Goal: Information Seeking & Learning: Learn about a topic

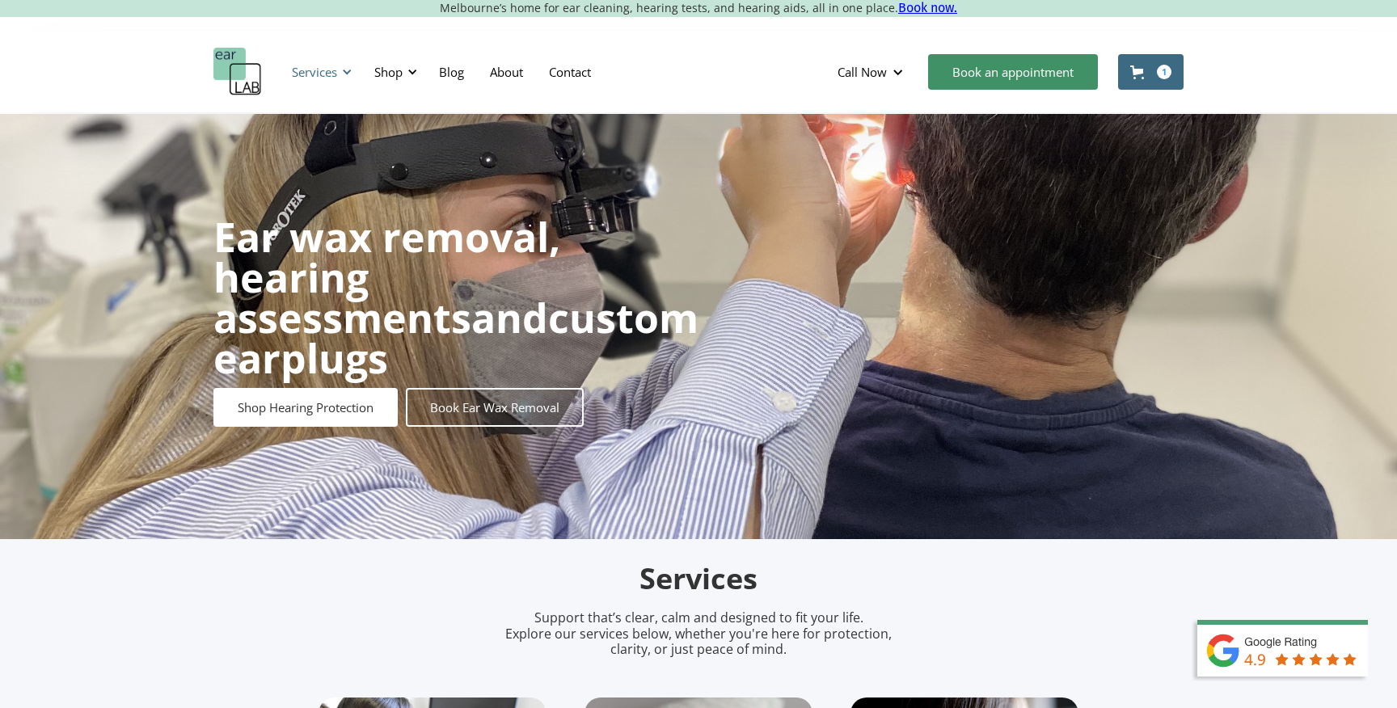
click at [322, 66] on div "Services" at bounding box center [314, 72] width 45 height 16
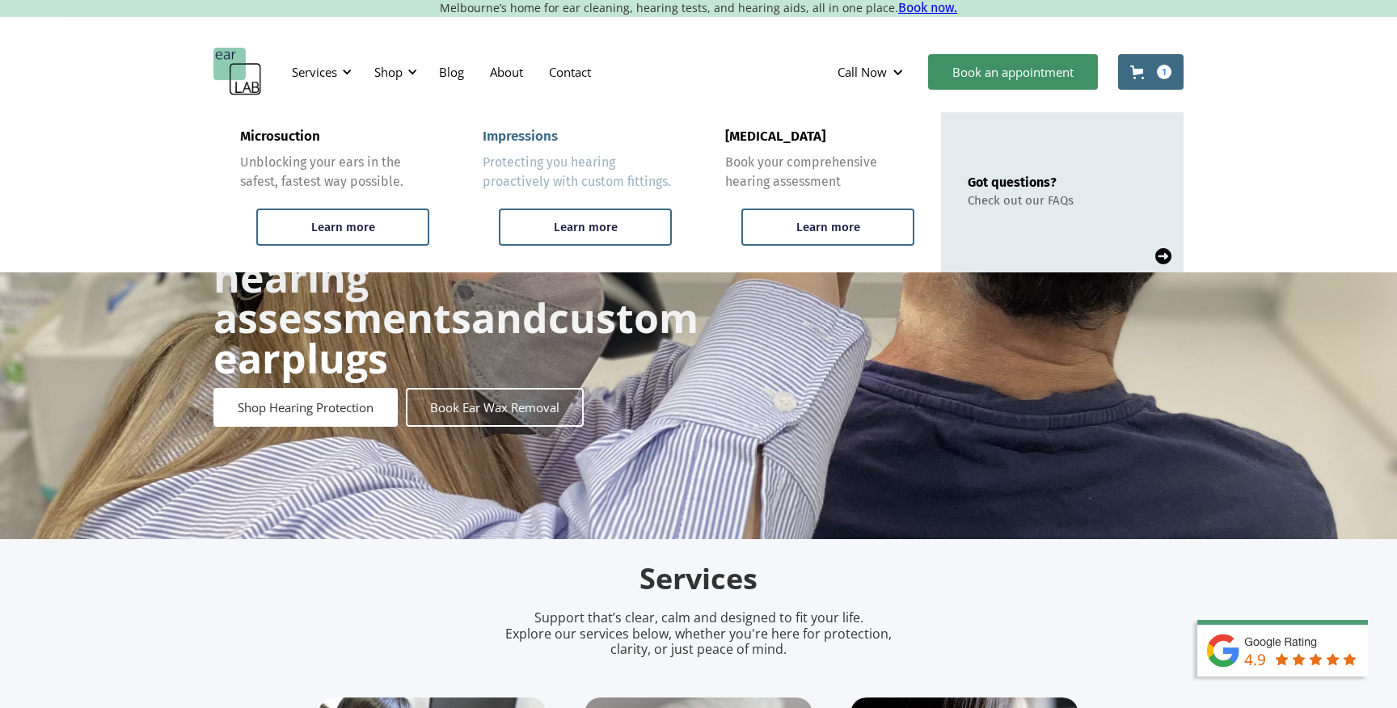
click at [559, 158] on div "Protecting you hearing proactively with custom fittings." at bounding box center [576, 172] width 189 height 39
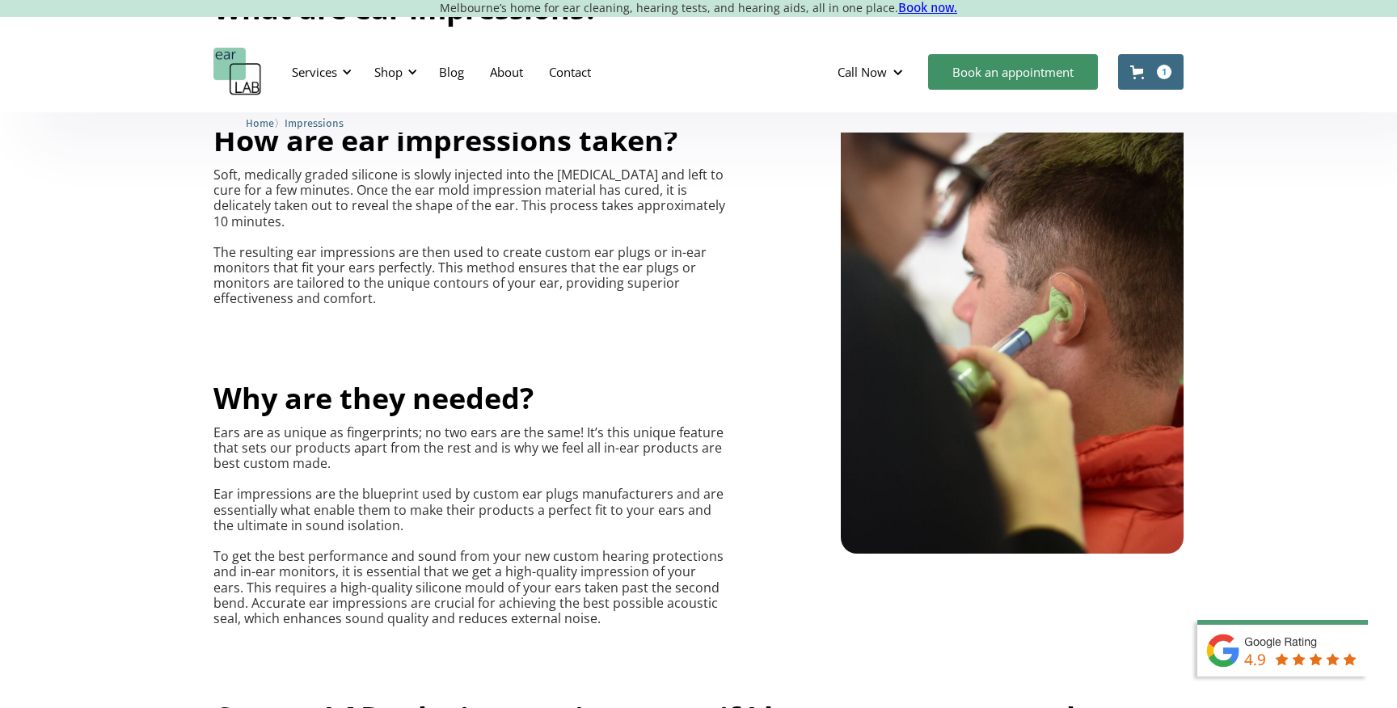
scroll to position [558, 0]
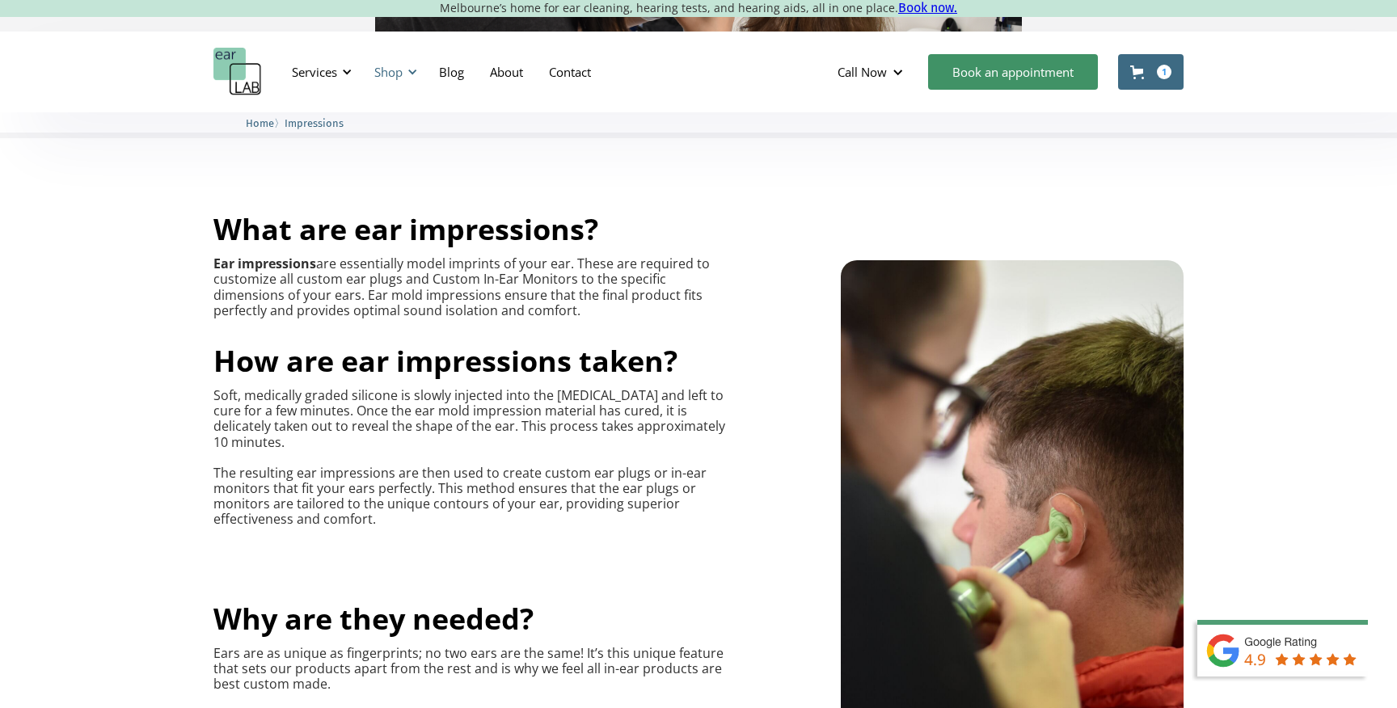
click at [393, 68] on div "Shop" at bounding box center [388, 72] width 28 height 16
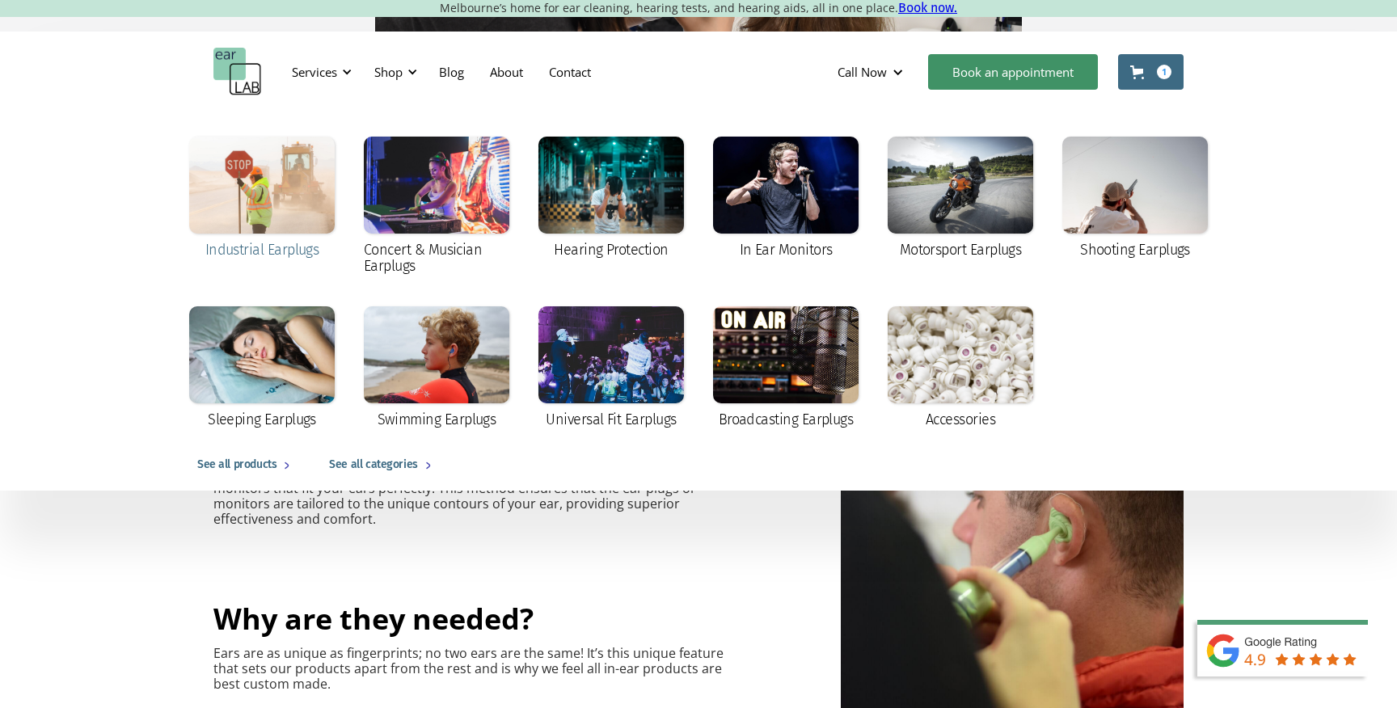
click at [290, 217] on div at bounding box center [261, 185] width 145 height 97
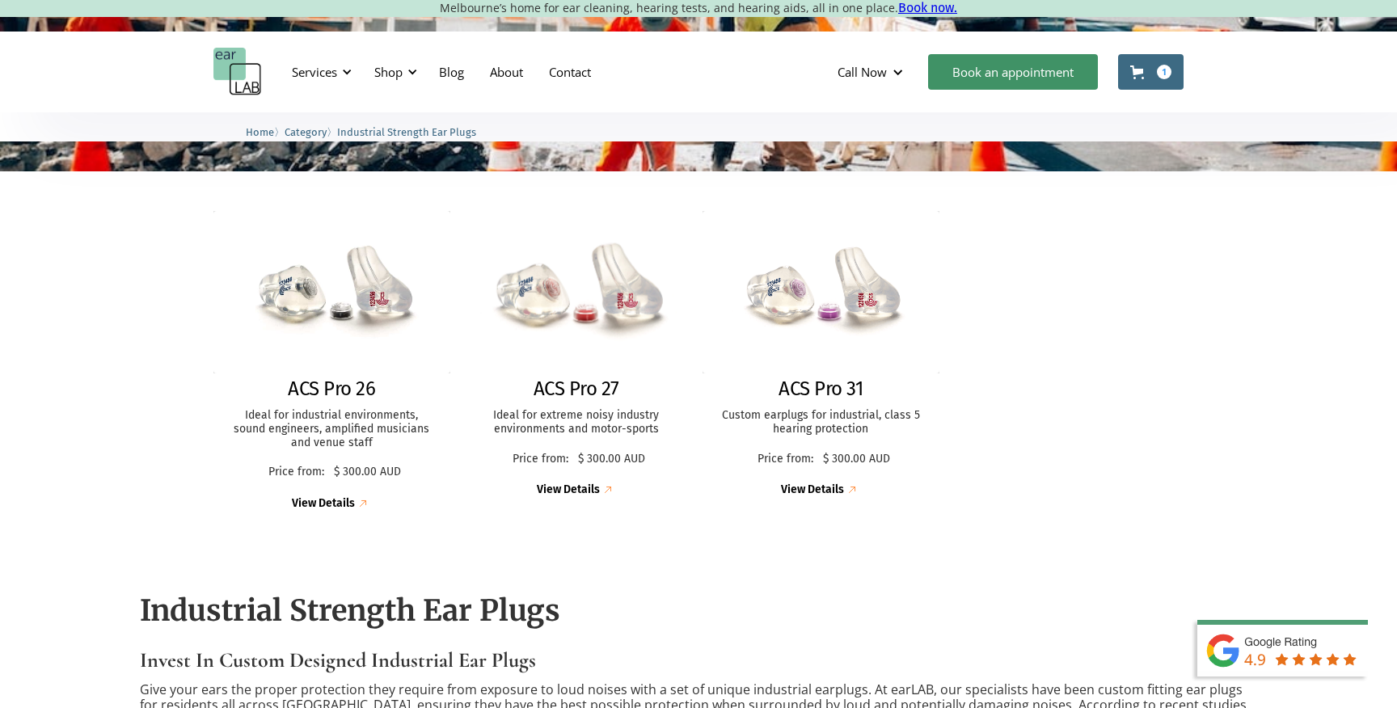
scroll to position [366, 0]
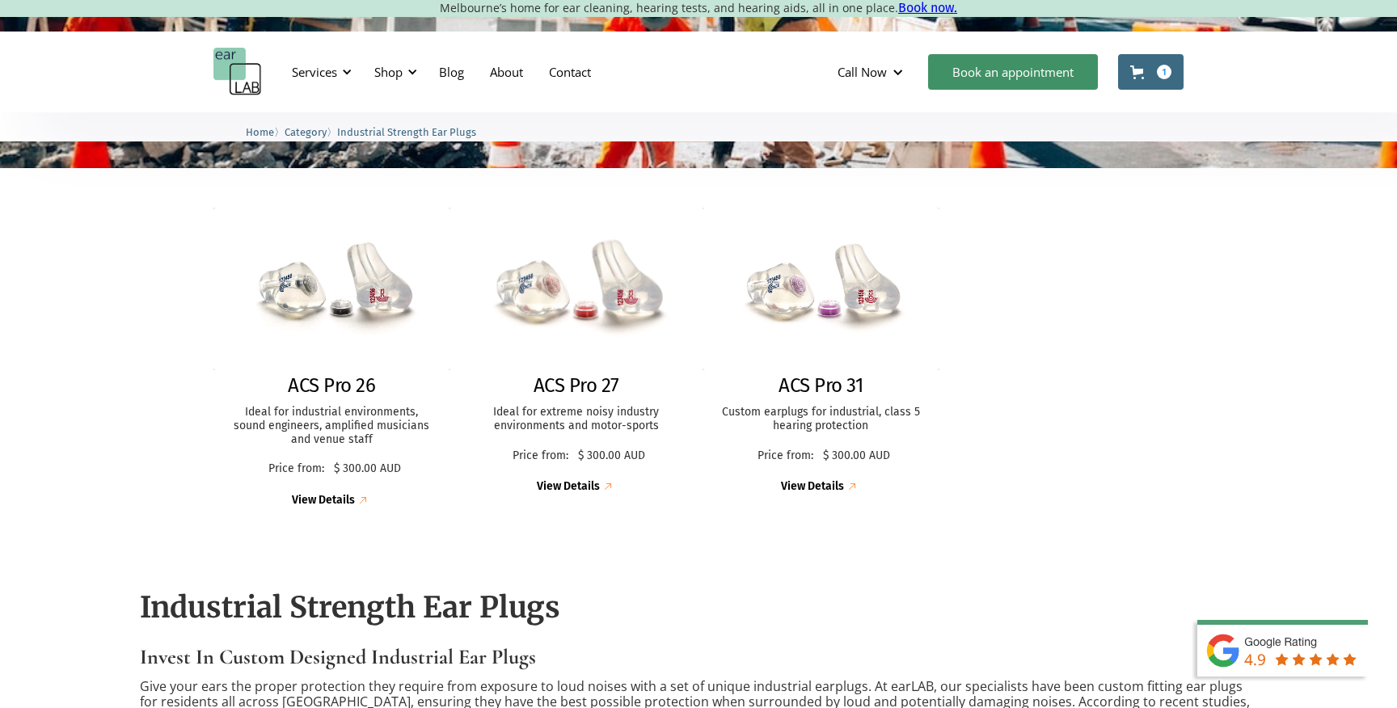
click at [604, 325] on img at bounding box center [576, 289] width 256 height 176
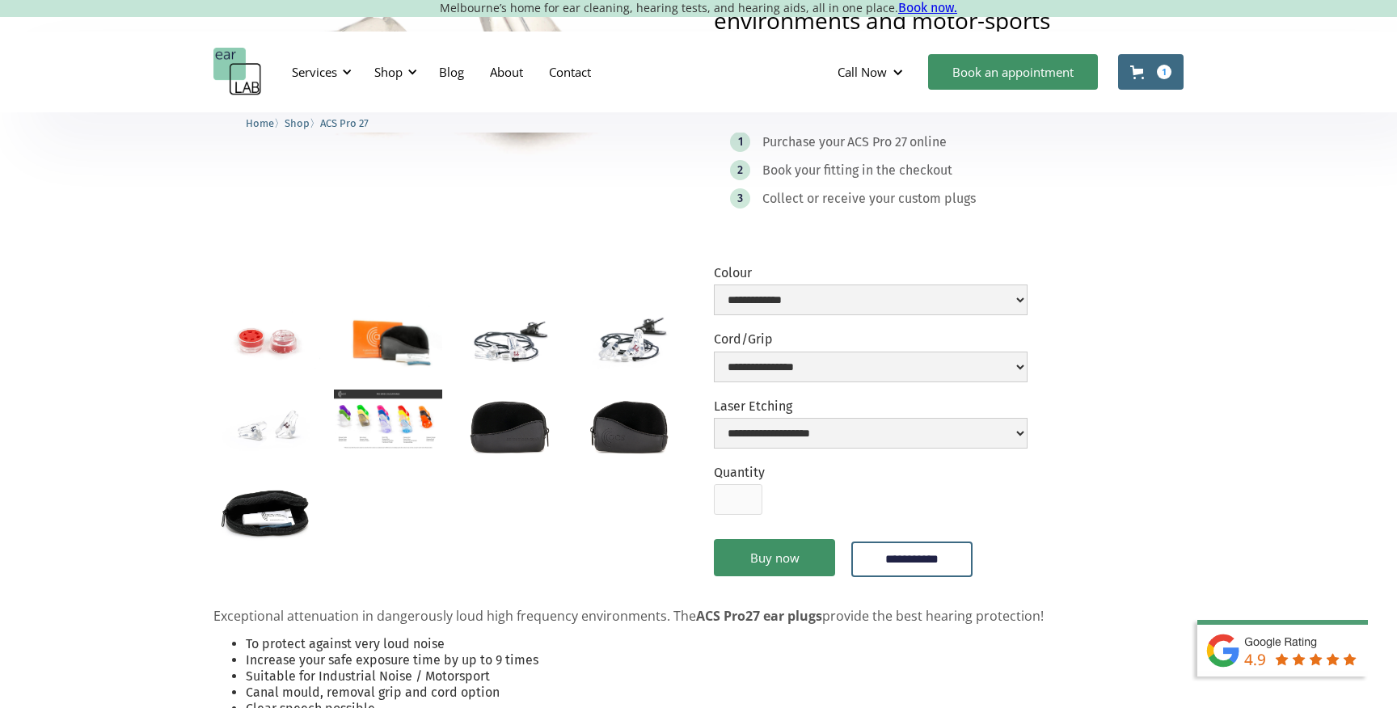
scroll to position [308, 0]
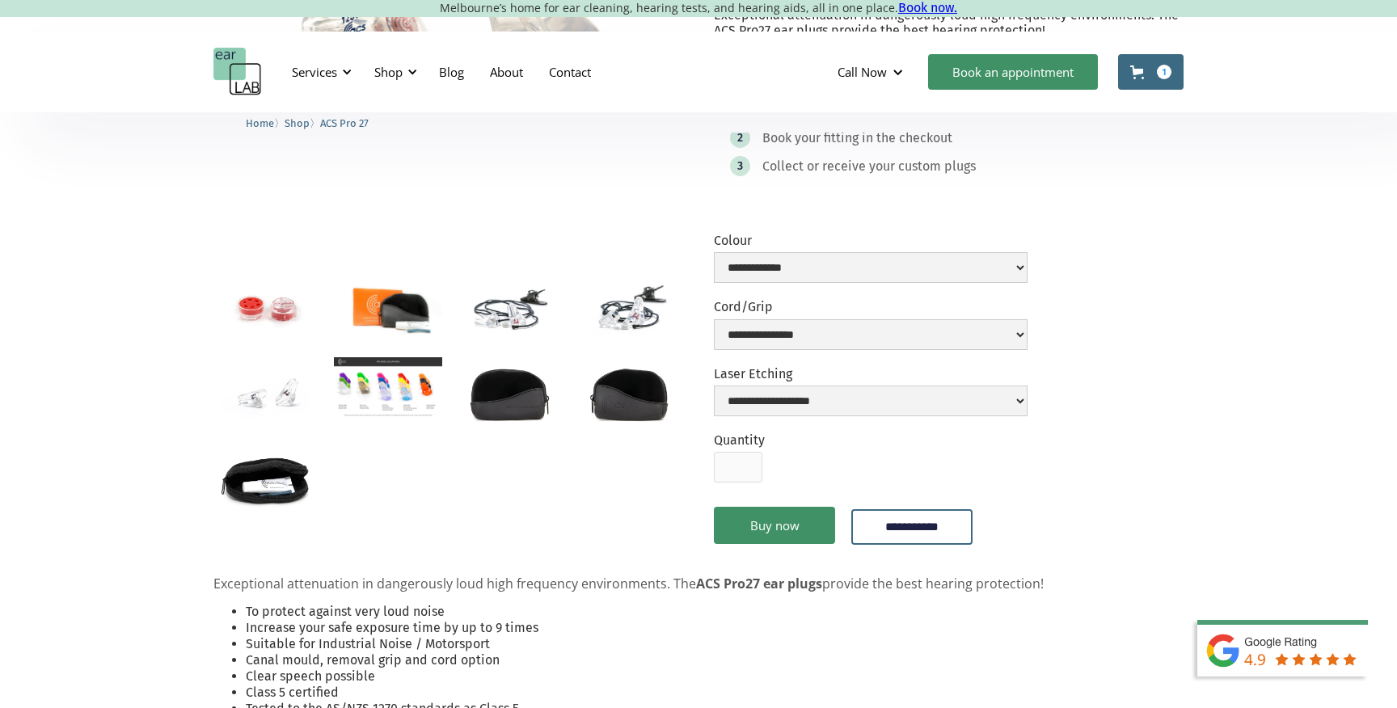
click at [920, 246] on label "Colour" at bounding box center [871, 240] width 314 height 15
click at [917, 259] on select "**********" at bounding box center [871, 267] width 314 height 31
select select "**********"
click at [905, 328] on select "**********" at bounding box center [871, 334] width 314 height 31
select select "**********"
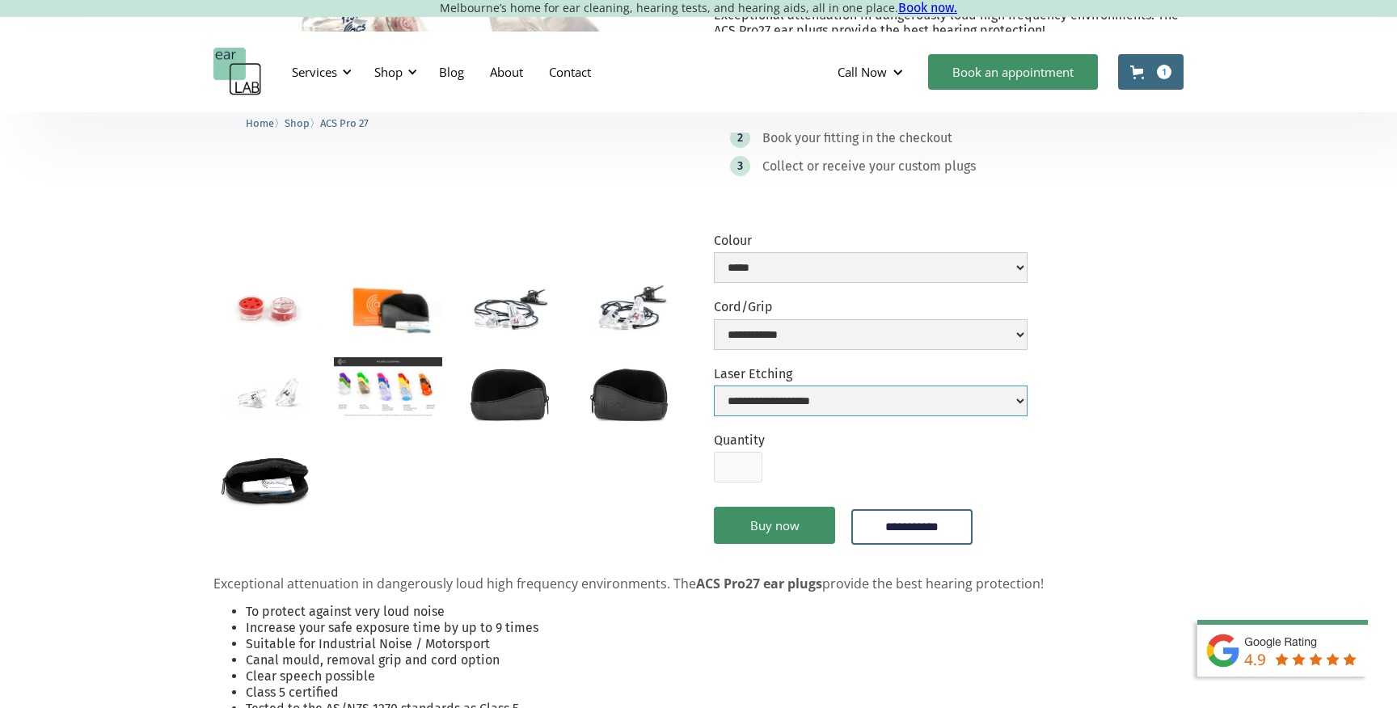
click at [888, 409] on select "**********" at bounding box center [871, 400] width 314 height 31
select select "**********"
click at [780, 525] on link "Buy now" at bounding box center [774, 525] width 121 height 37
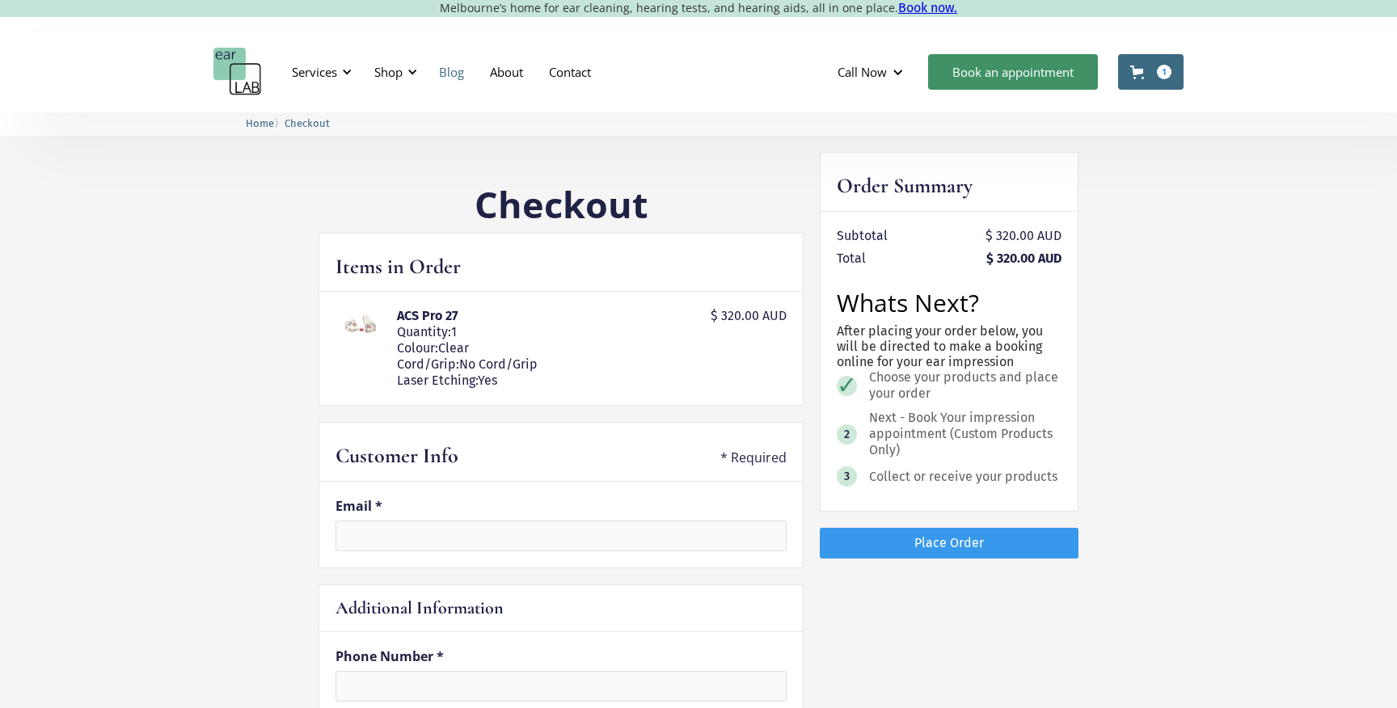
click at [461, 70] on link "Blog" at bounding box center [451, 71] width 51 height 47
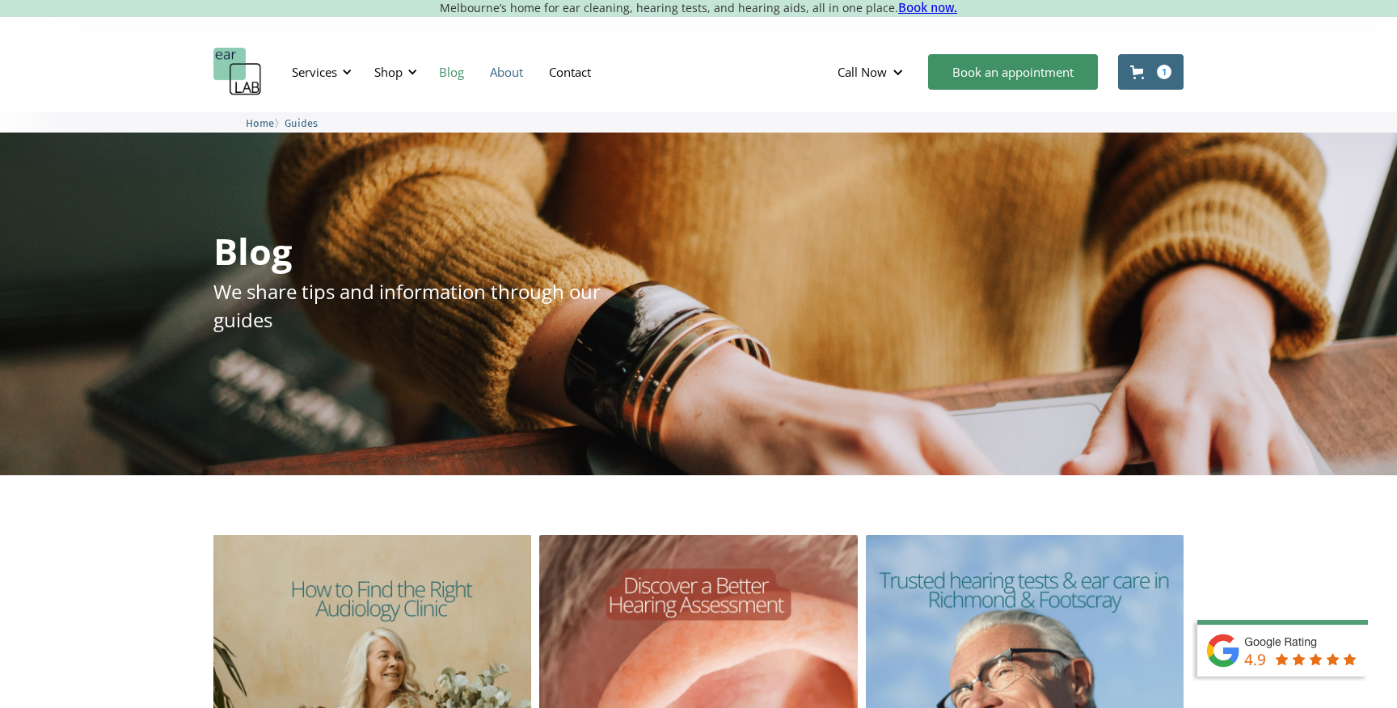
click at [508, 74] on link "About" at bounding box center [506, 71] width 59 height 47
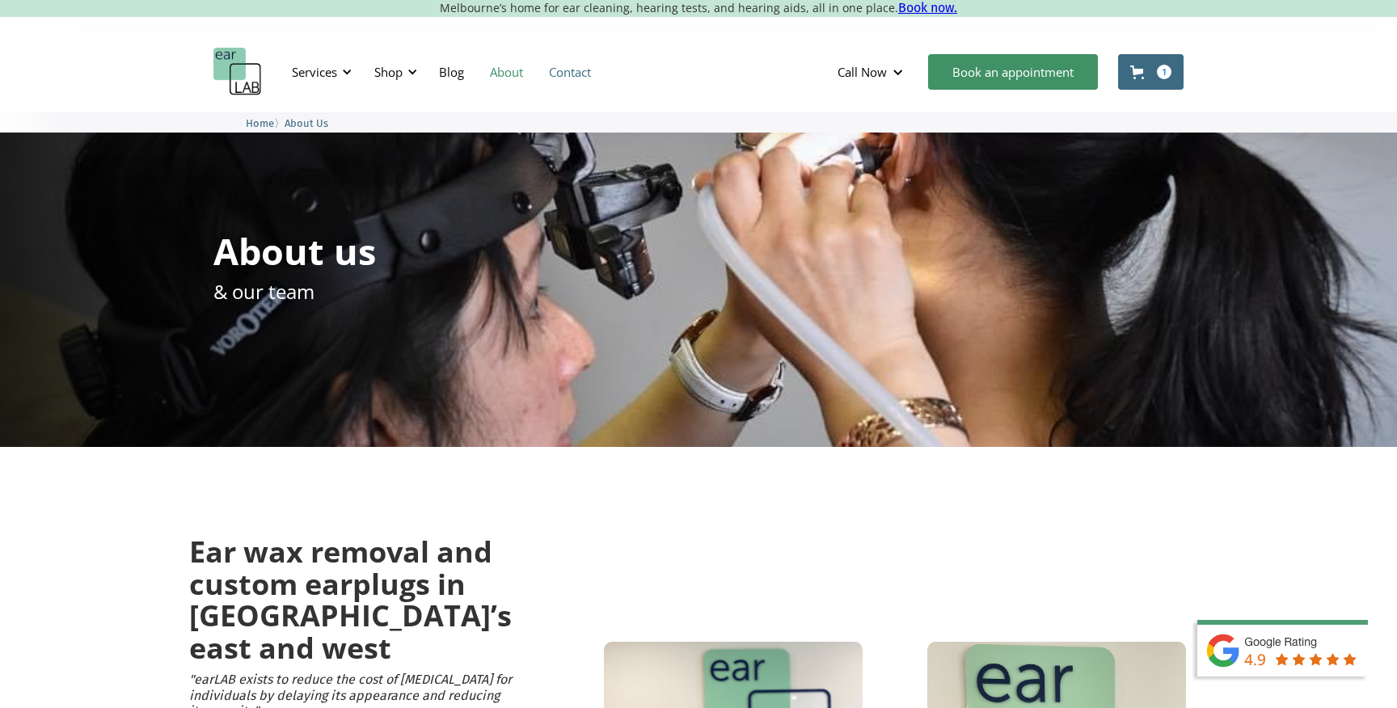
click at [581, 82] on link "Contact" at bounding box center [570, 71] width 68 height 47
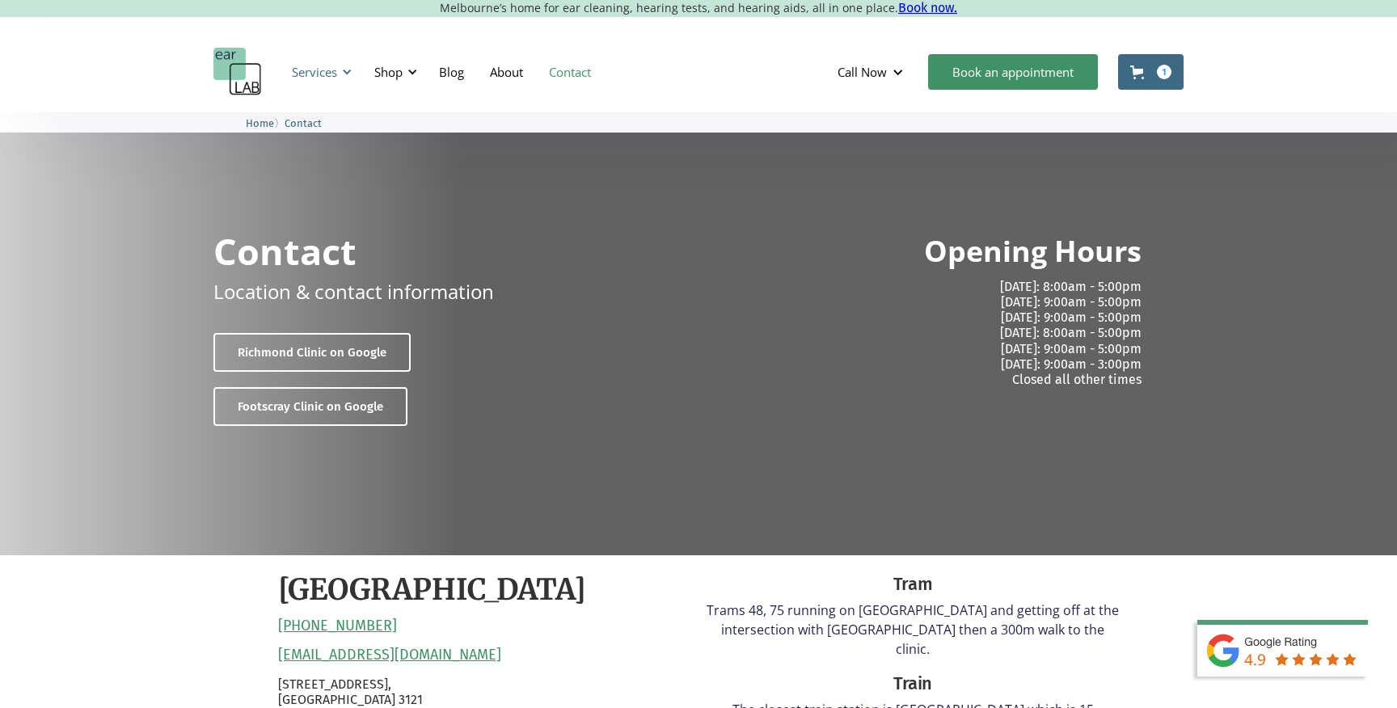
click at [312, 70] on div "Services" at bounding box center [314, 72] width 45 height 16
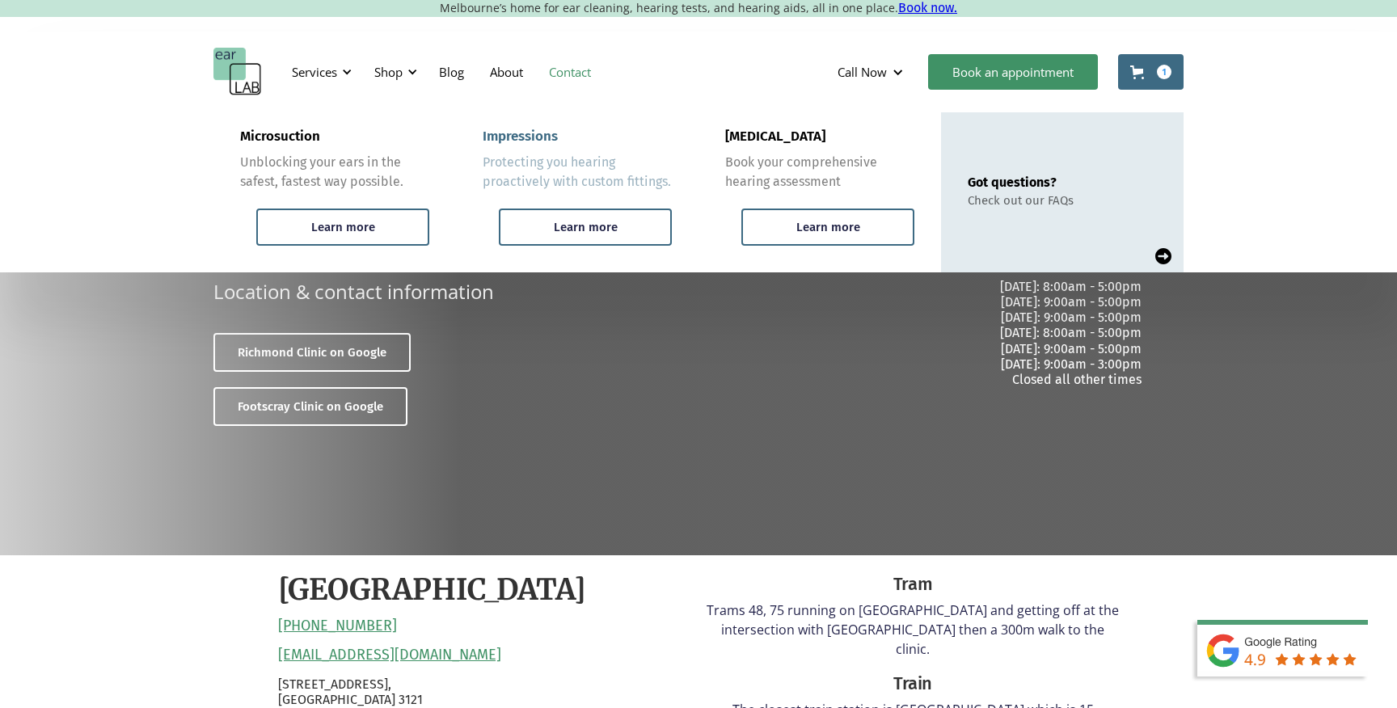
click at [533, 166] on div "Protecting you hearing proactively with custom fittings." at bounding box center [576, 172] width 189 height 39
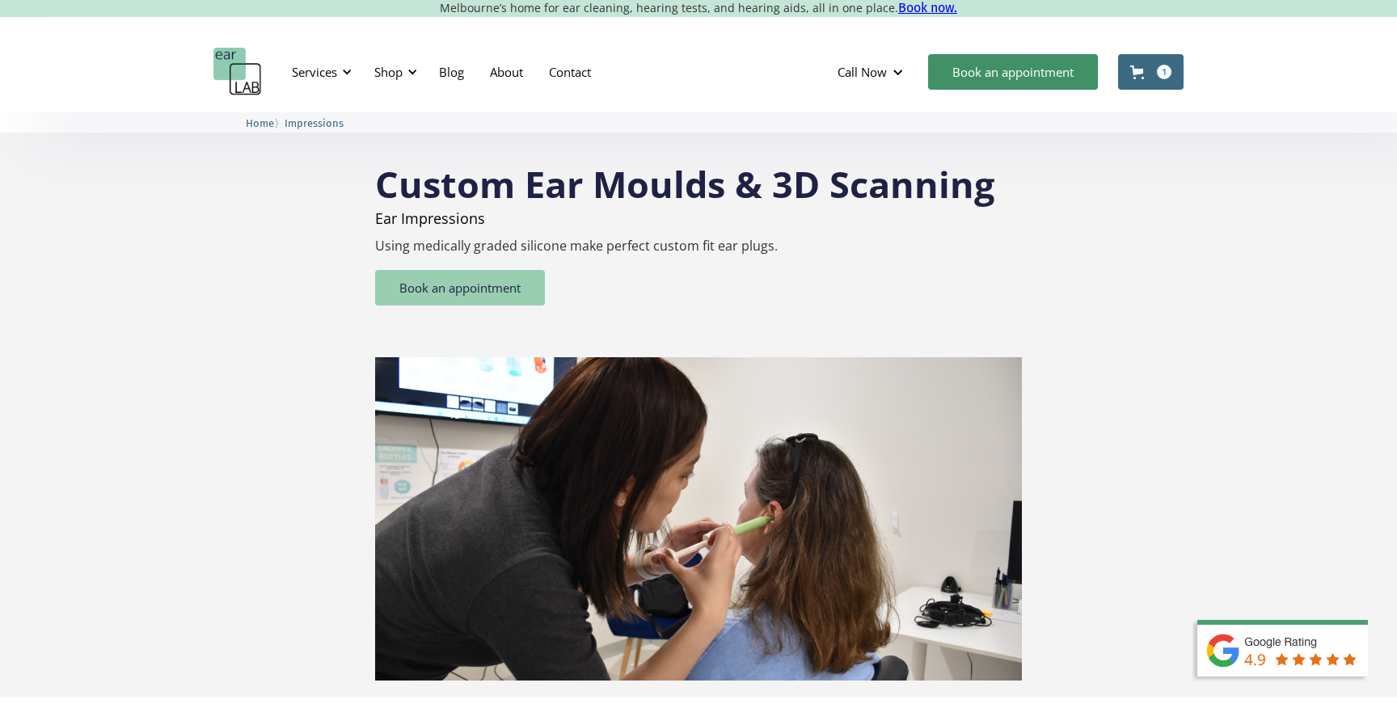
click at [448, 289] on link "Book an appointment" at bounding box center [460, 288] width 170 height 36
click at [312, 58] on div "Services" at bounding box center [319, 72] width 74 height 48
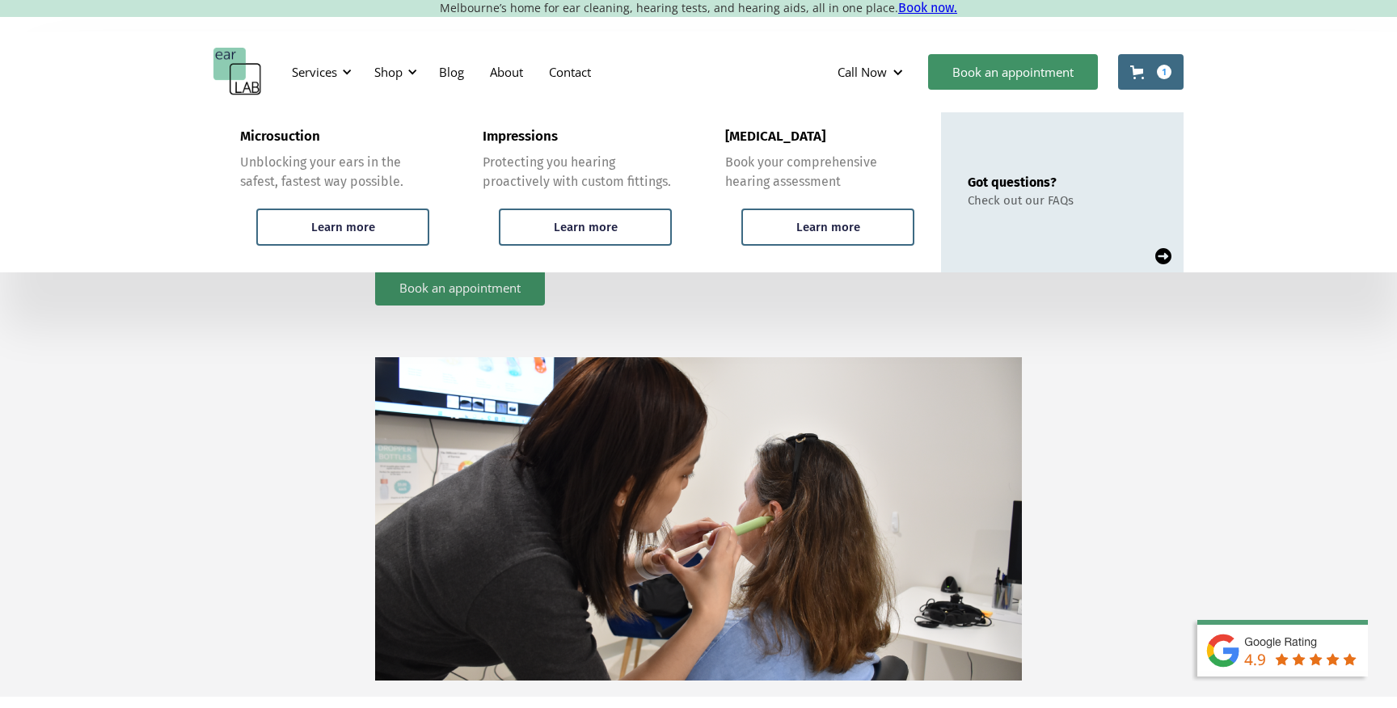
click at [242, 81] on img "home" at bounding box center [237, 72] width 48 height 48
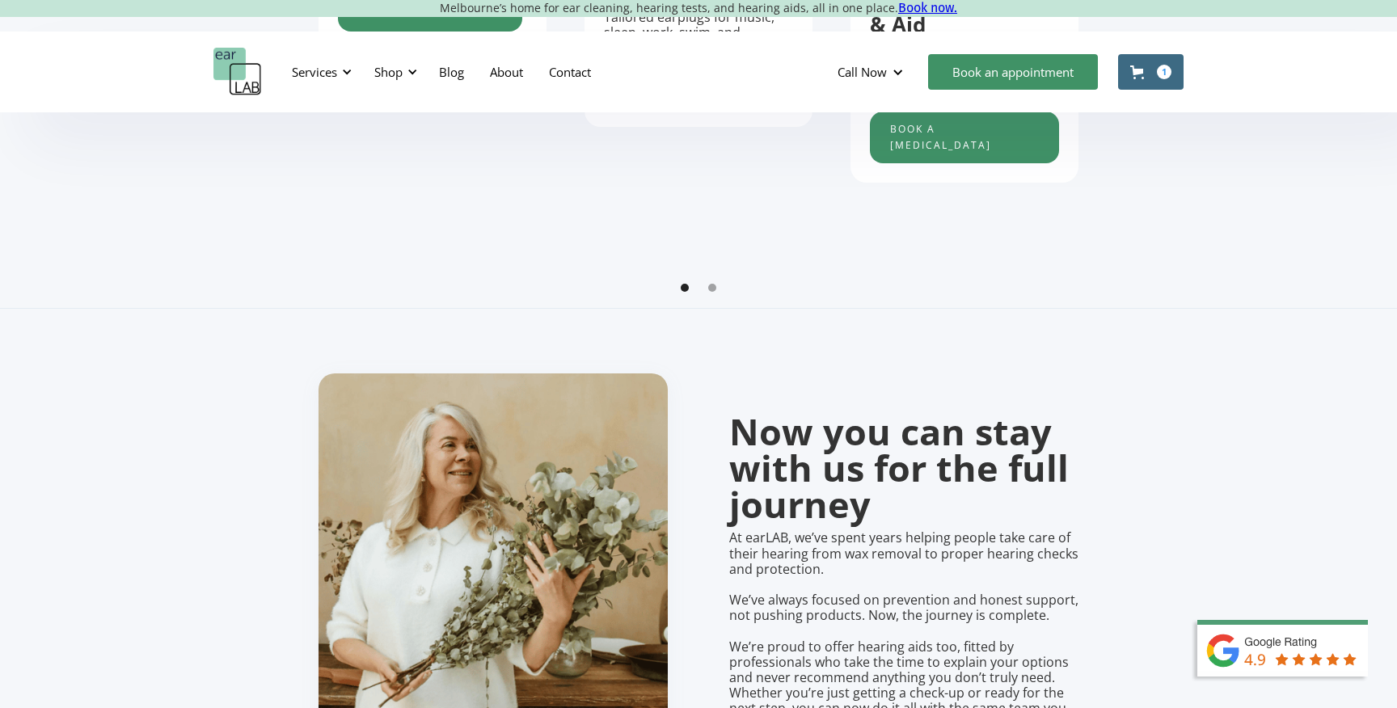
scroll to position [1022, 0]
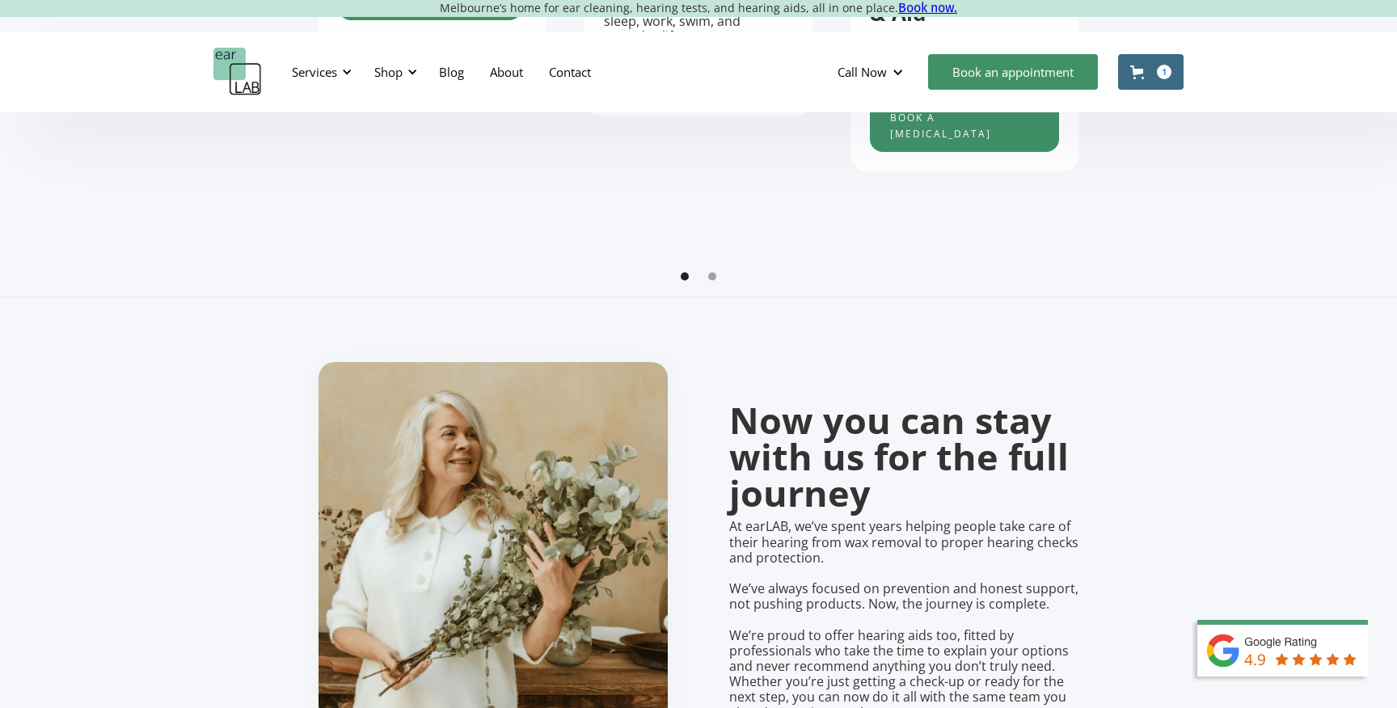
click at [709, 271] on div "carousel" at bounding box center [698, 280] width 760 height 32
click at [710, 273] on div "Show slide 2 of 2" at bounding box center [712, 276] width 8 height 8
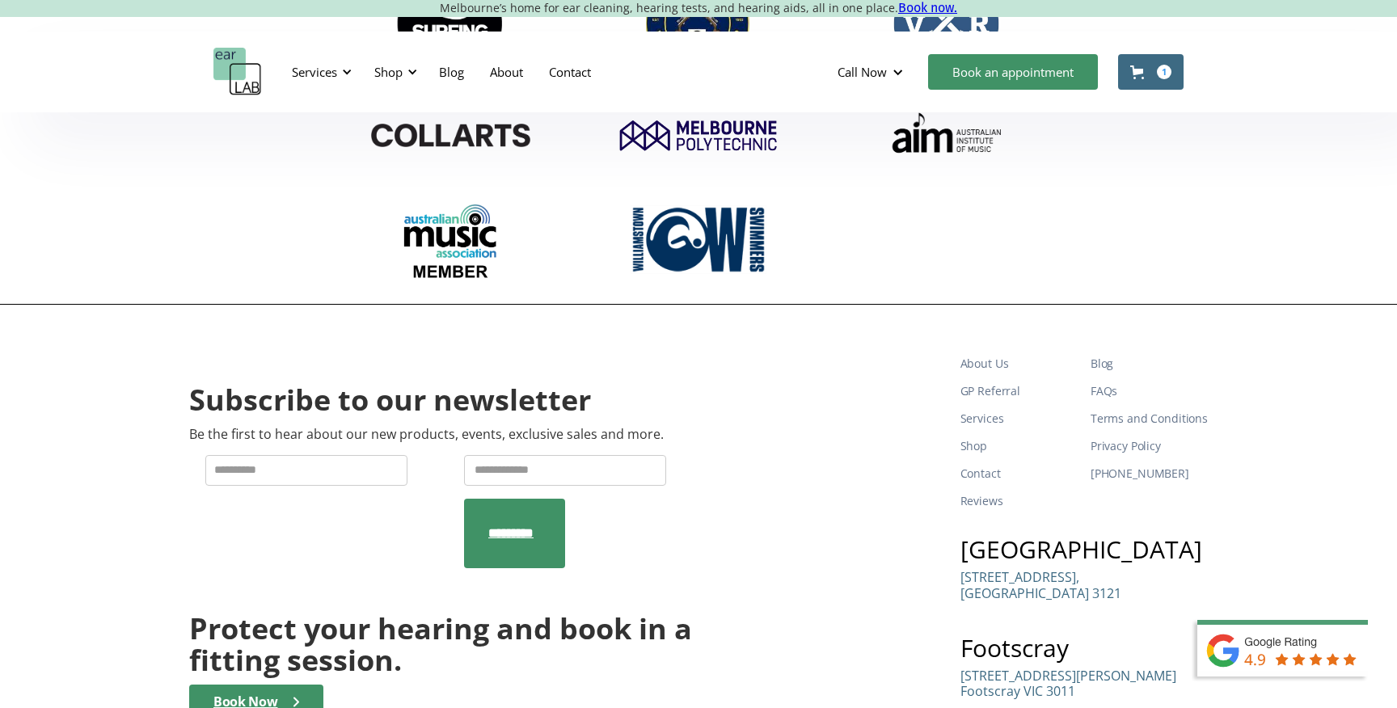
scroll to position [5230, 0]
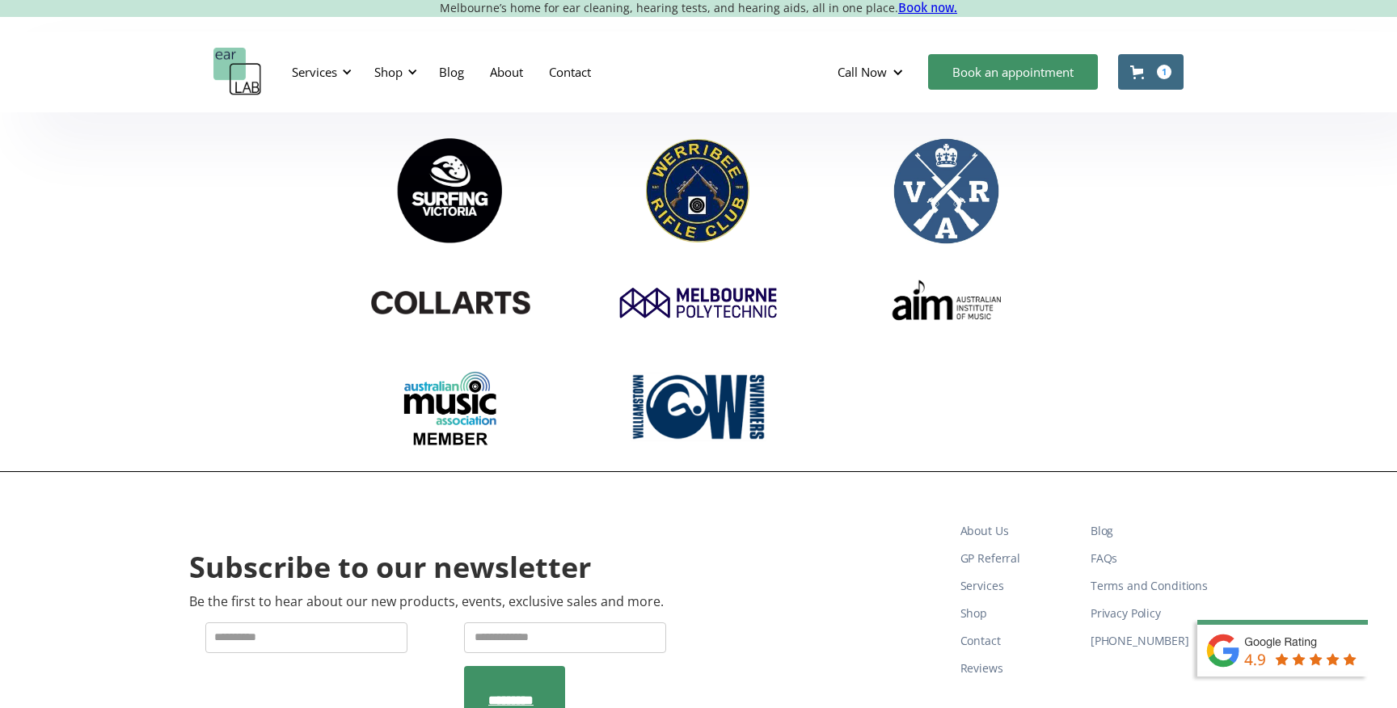
click at [1271, 640] on img at bounding box center [1291, 663] width 210 height 89
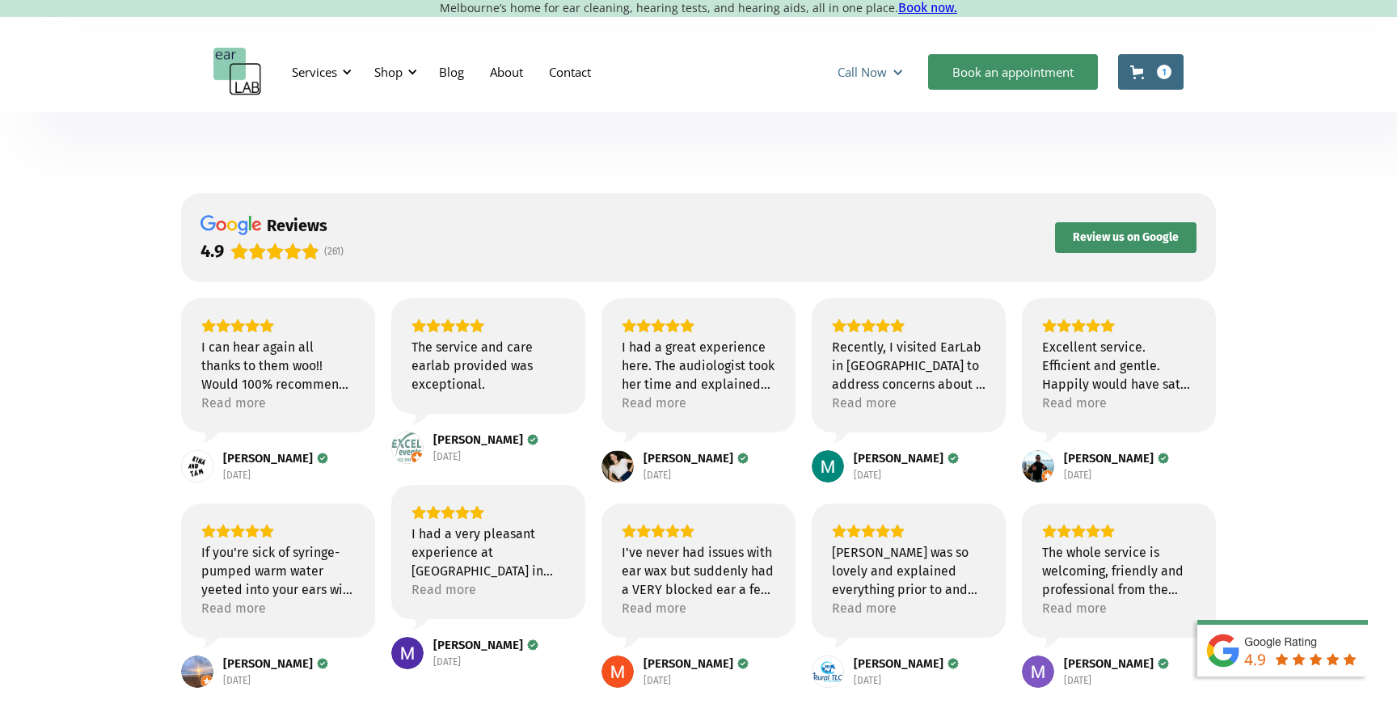
click at [860, 70] on div "Call Now" at bounding box center [861, 72] width 49 height 16
click at [499, 74] on link "About" at bounding box center [506, 71] width 59 height 47
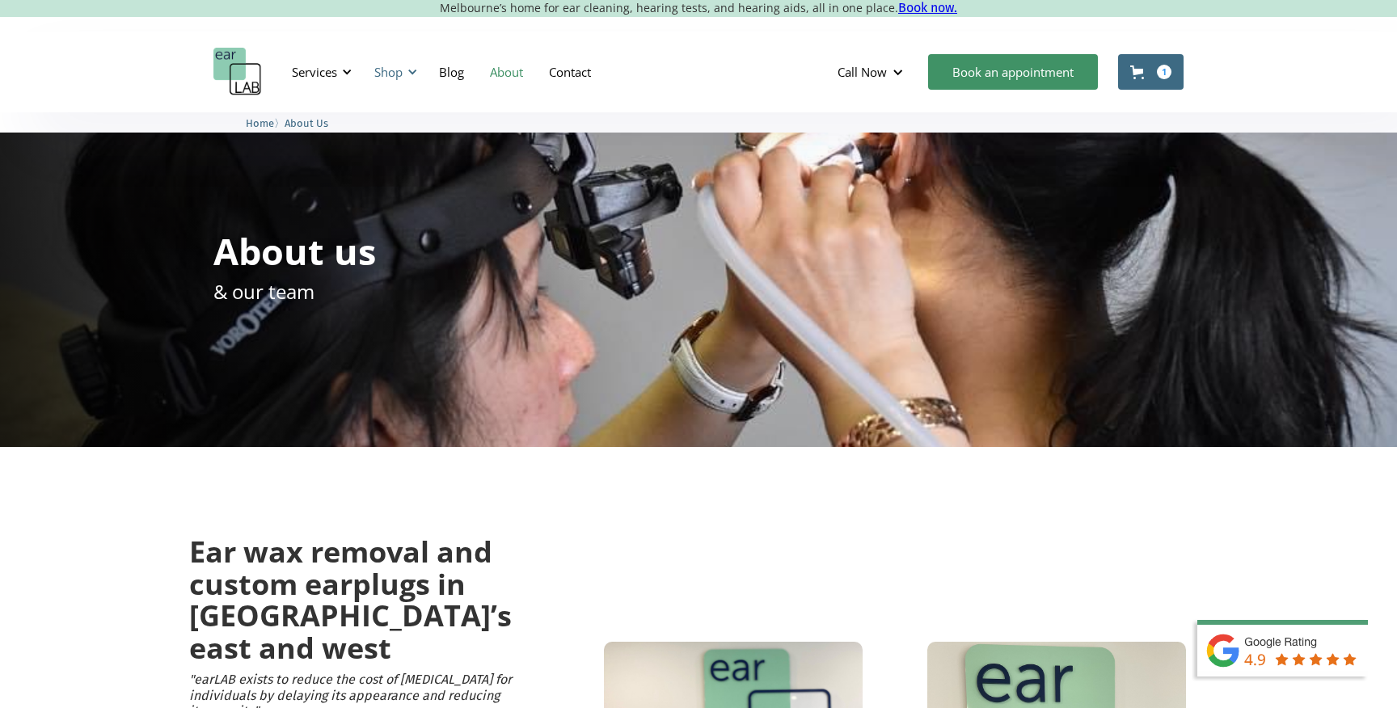
click at [387, 67] on div "Shop" at bounding box center [388, 72] width 28 height 16
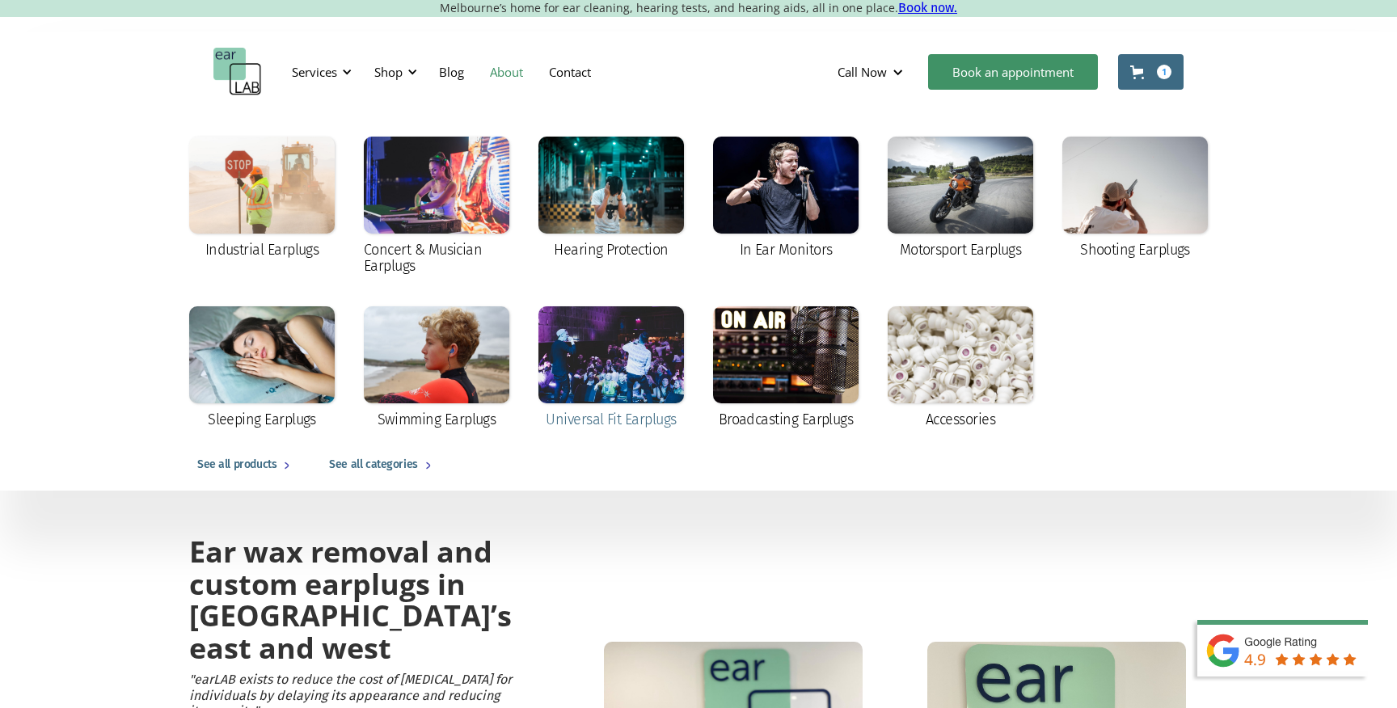
click at [613, 359] on div at bounding box center [610, 354] width 145 height 97
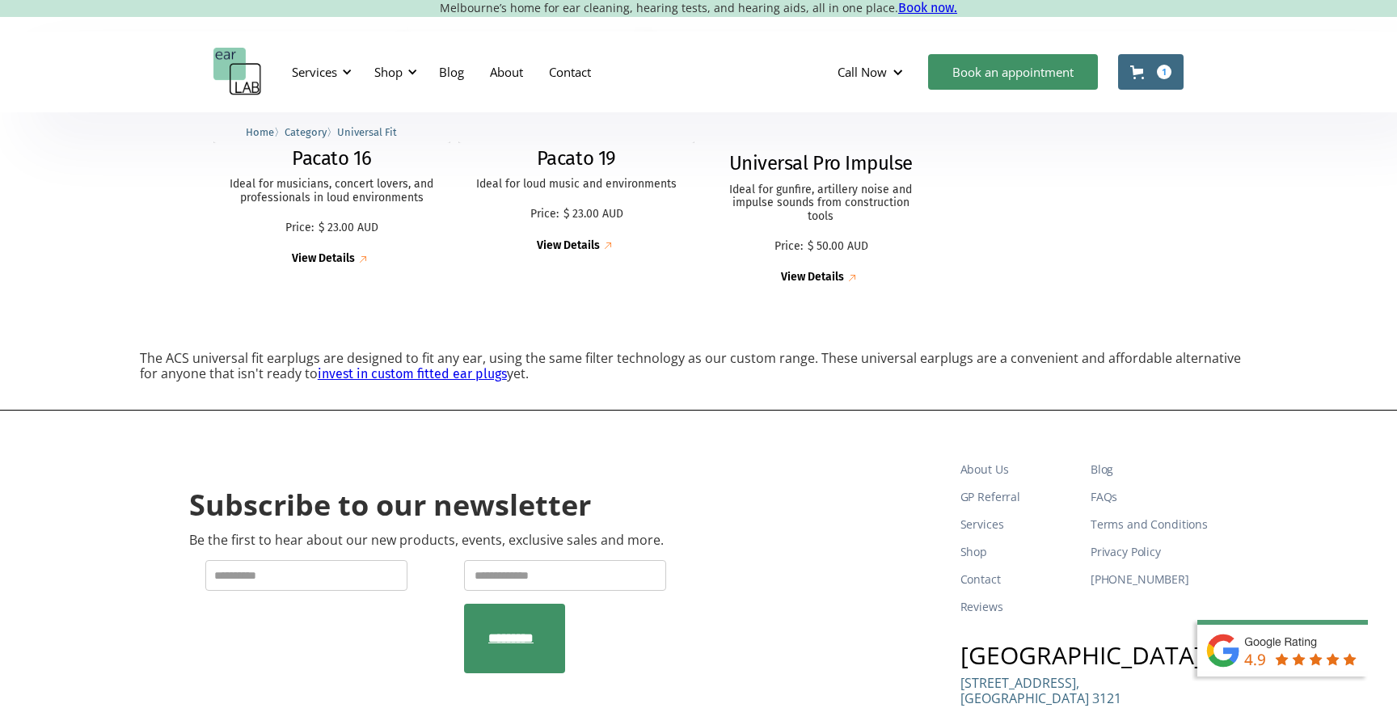
scroll to position [586, 0]
click at [441, 377] on link "invest in custom fitted ear plugs" at bounding box center [412, 375] width 189 height 15
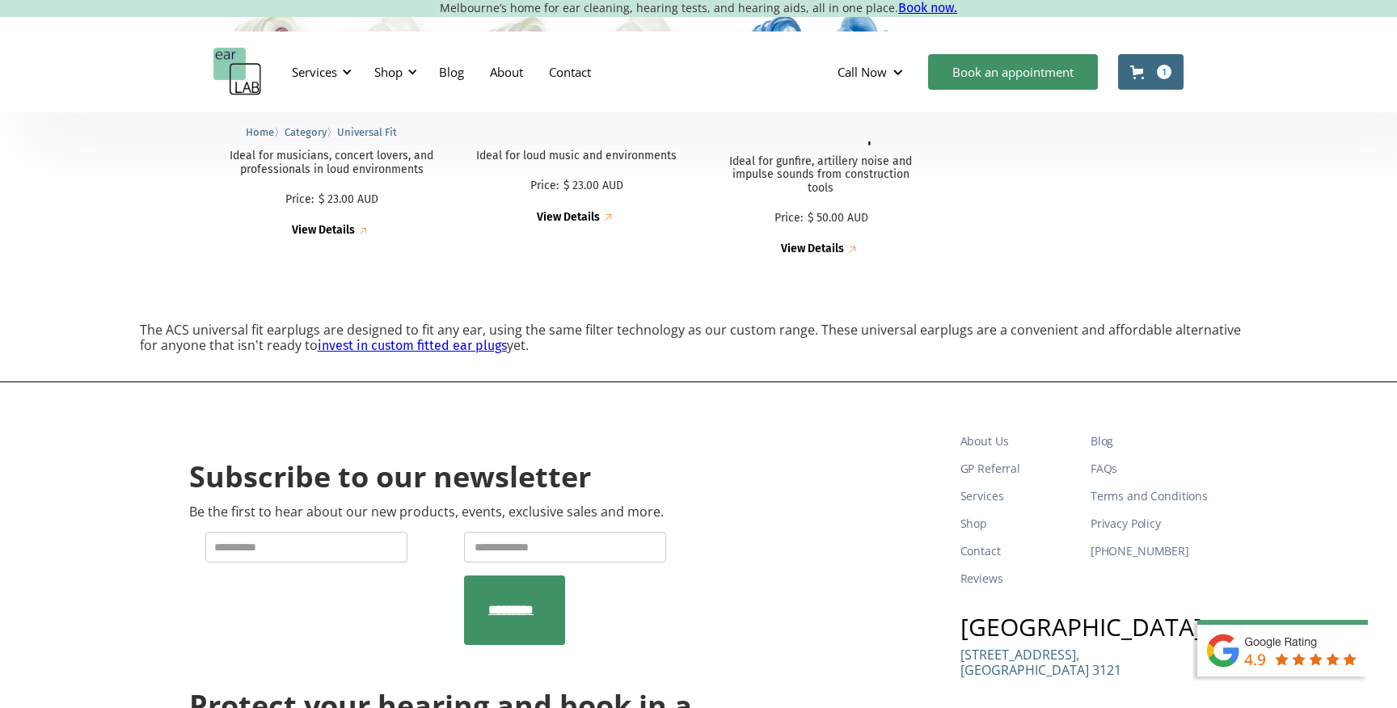
scroll to position [727, 0]
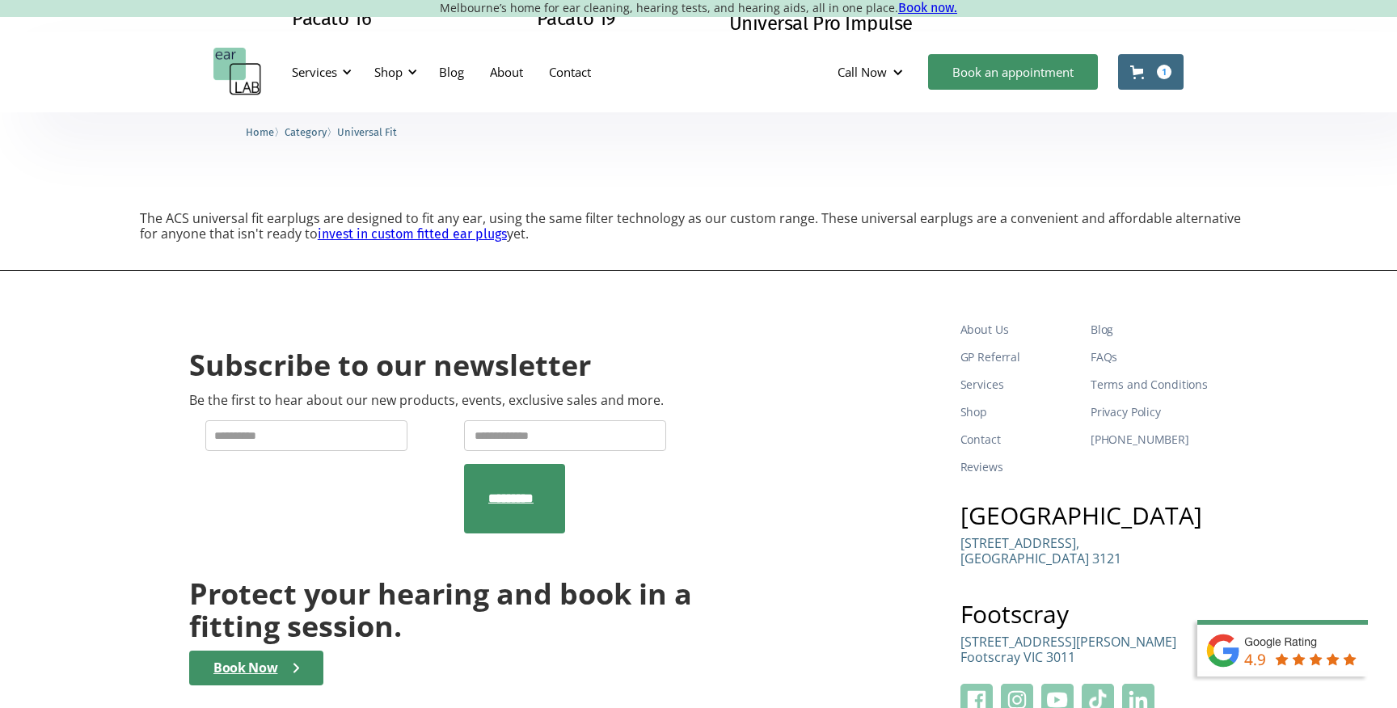
click at [246, 79] on img "home" at bounding box center [237, 72] width 48 height 48
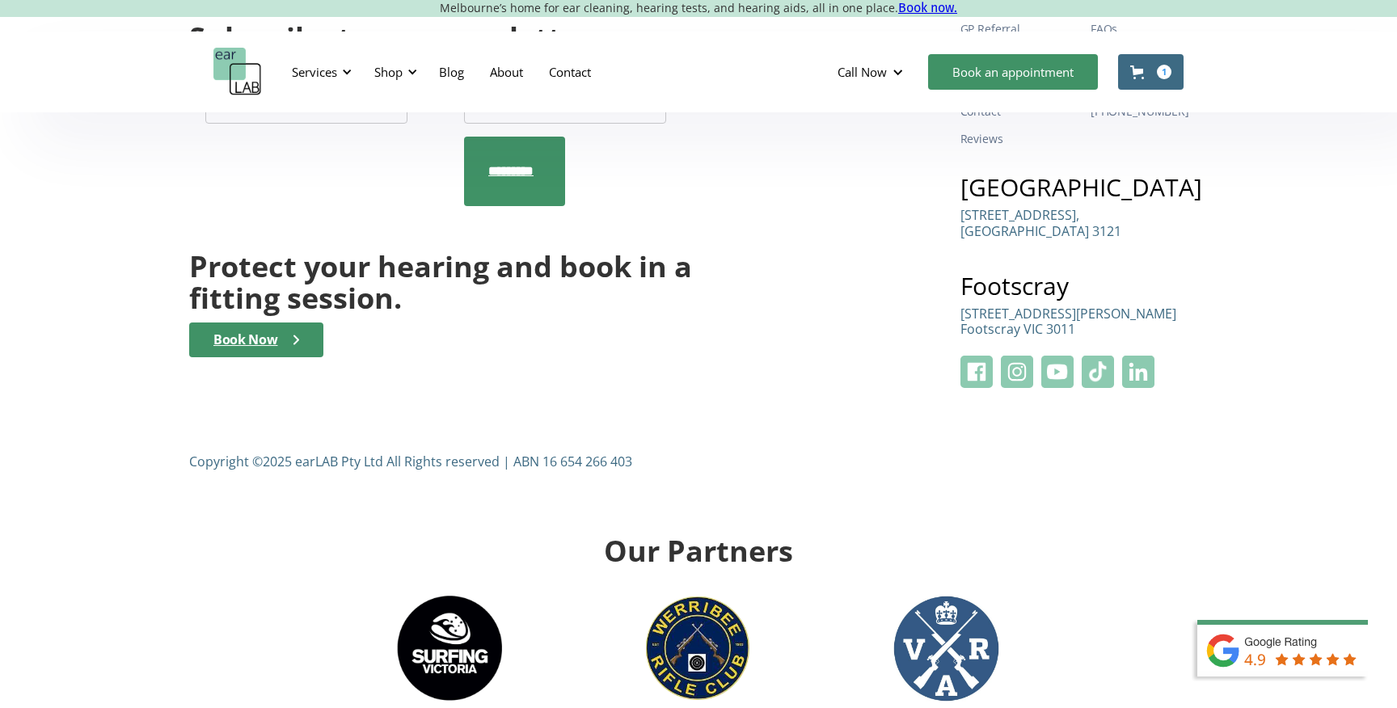
scroll to position [5323, 0]
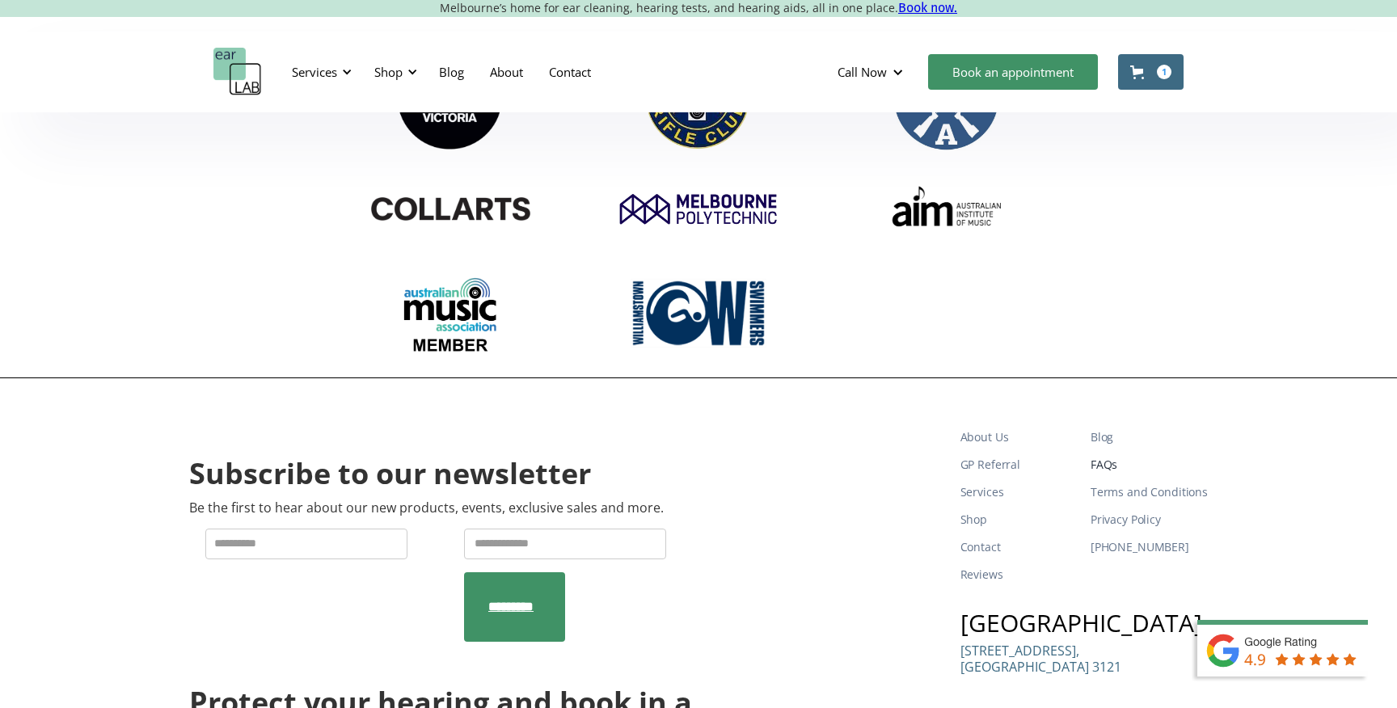
click at [1105, 451] on link "FAQs" at bounding box center [1148, 464] width 117 height 27
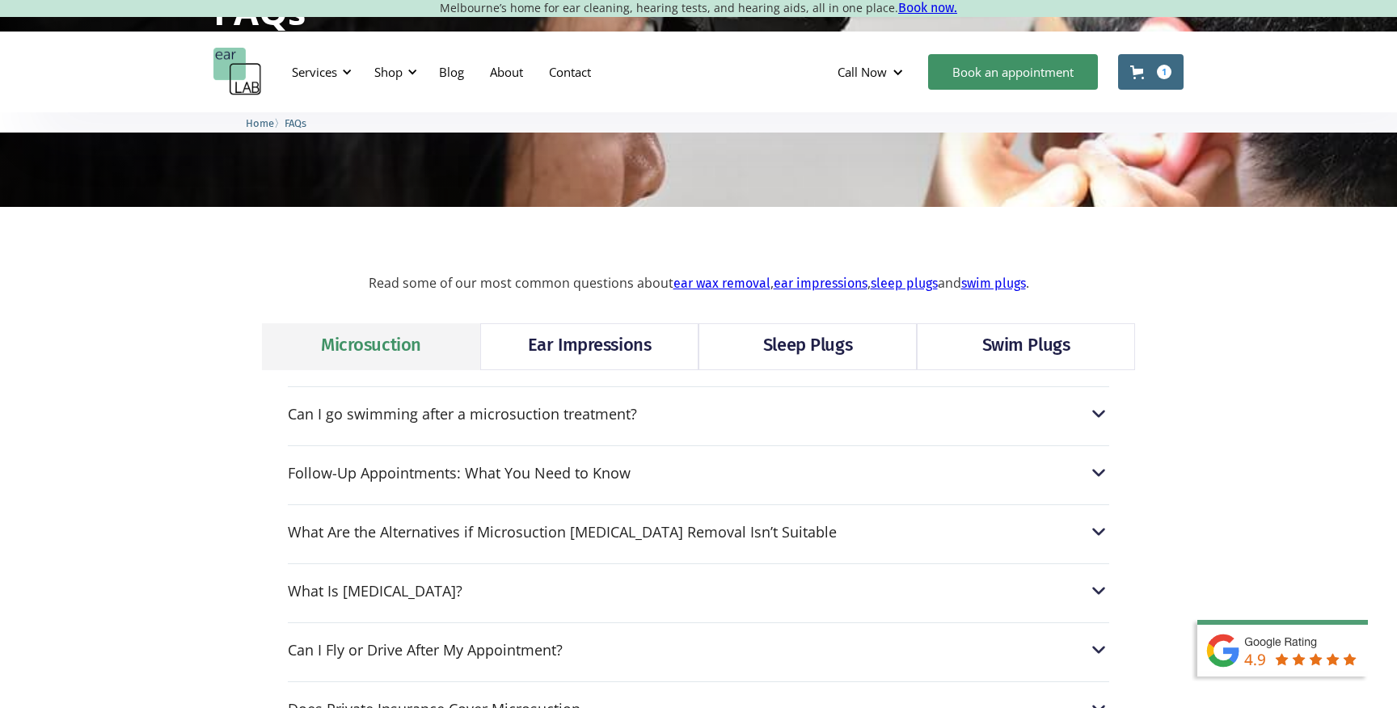
scroll to position [252, 0]
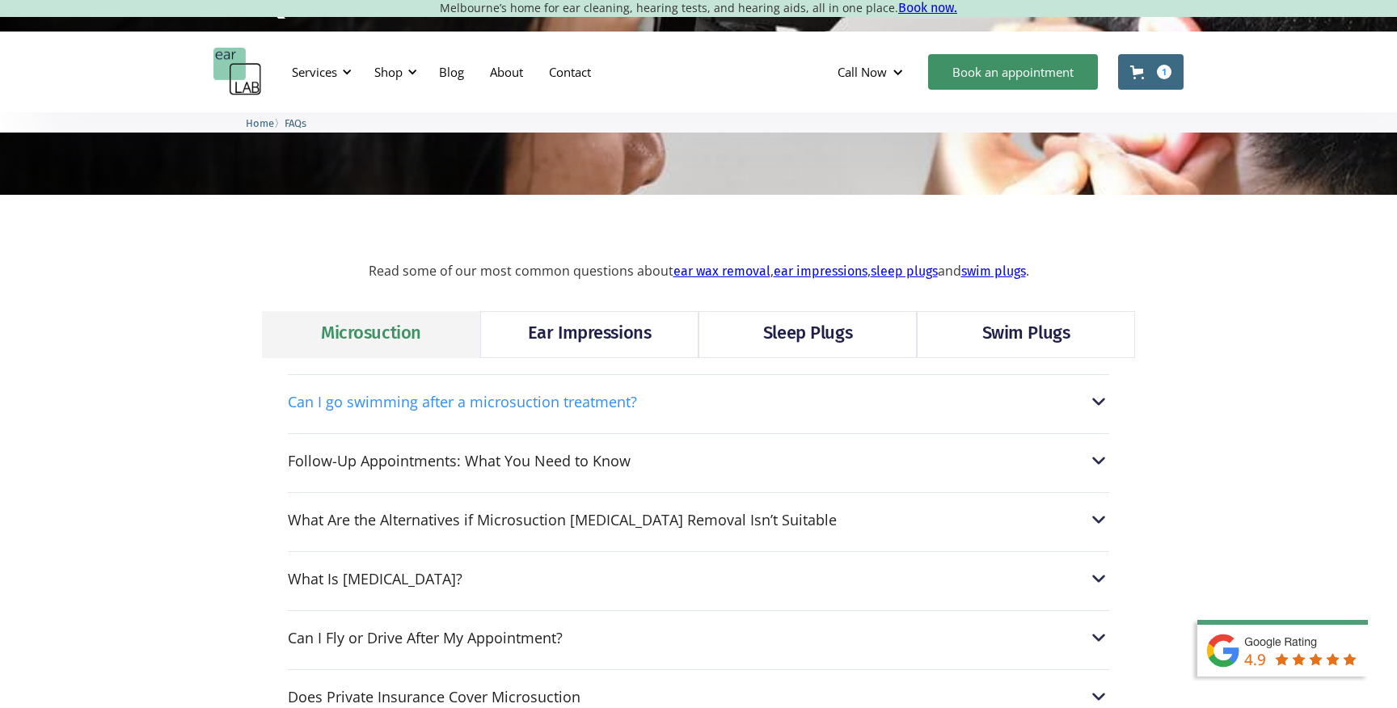
click at [597, 394] on div "Can I go swimming after a microsuction treatment?" at bounding box center [462, 402] width 349 height 16
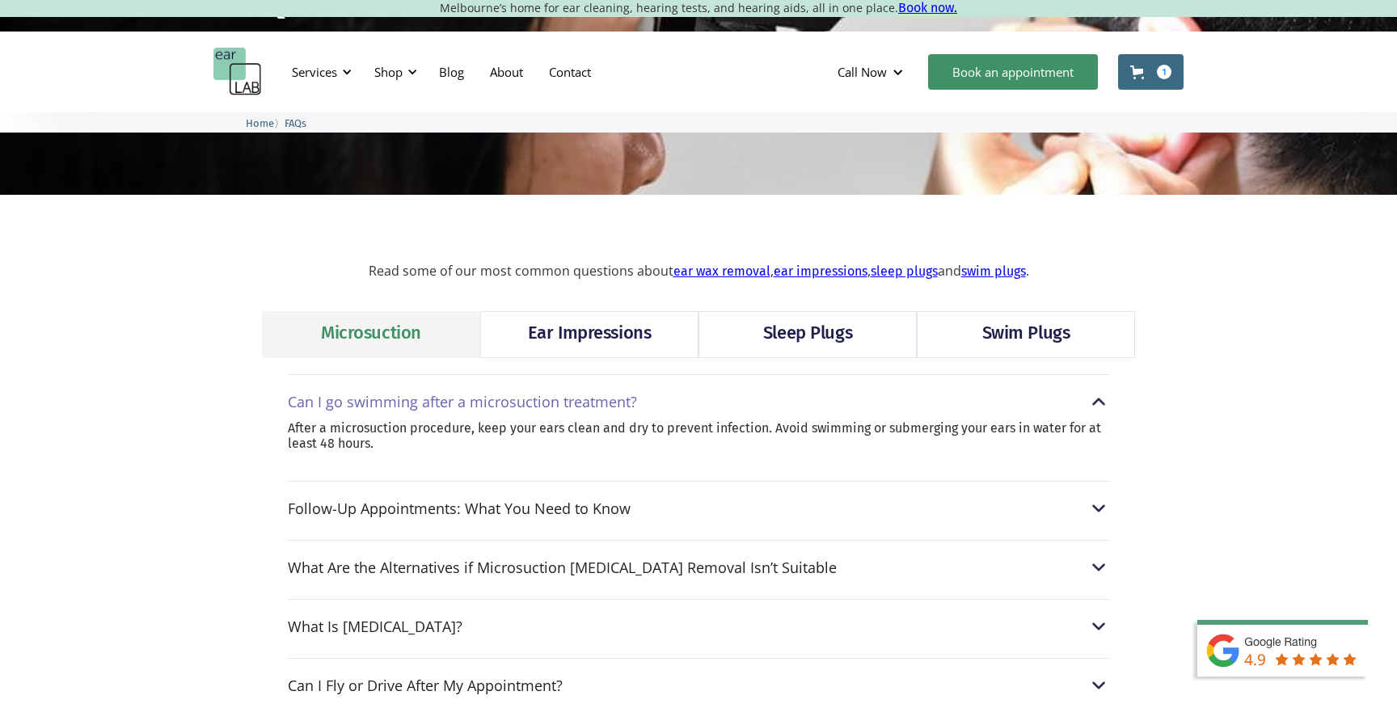
click at [598, 343] on div "Ear Impressions" at bounding box center [589, 333] width 123 height 26
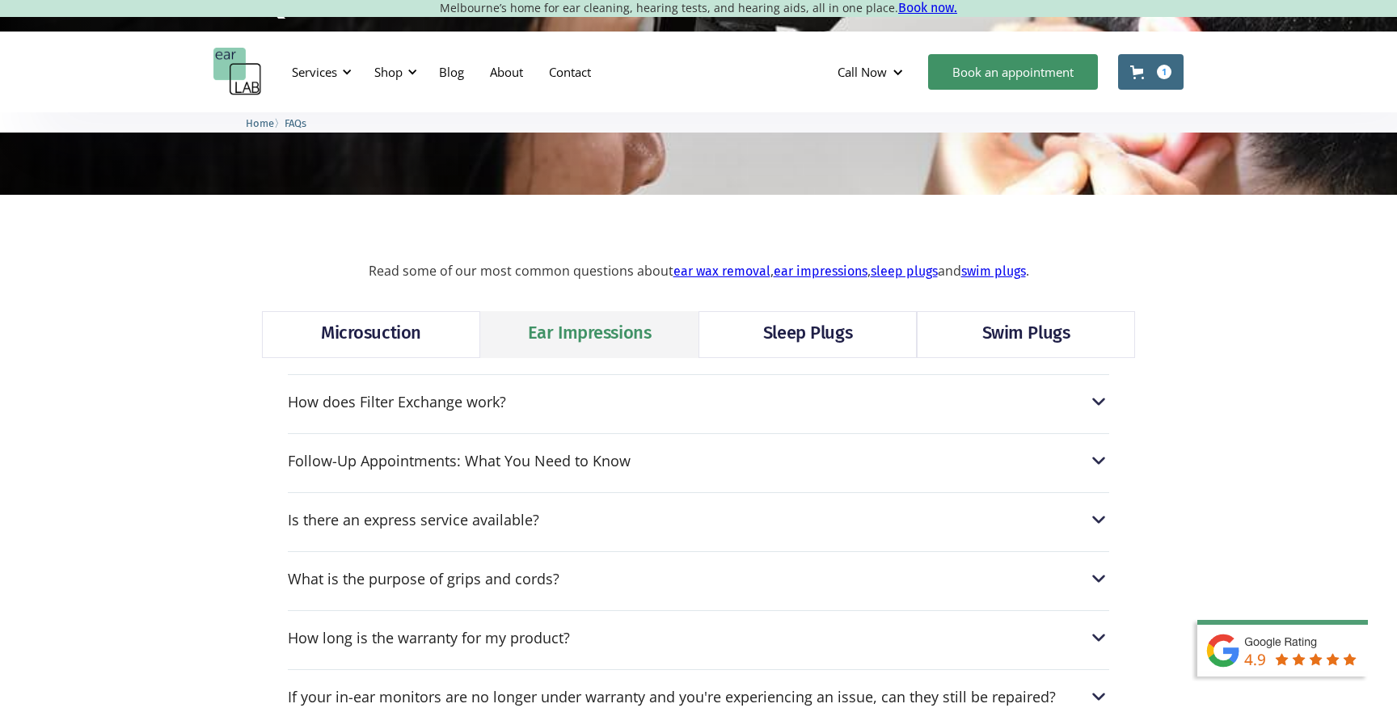
click at [714, 342] on link "Sleep Plugs" at bounding box center [807, 334] width 218 height 47
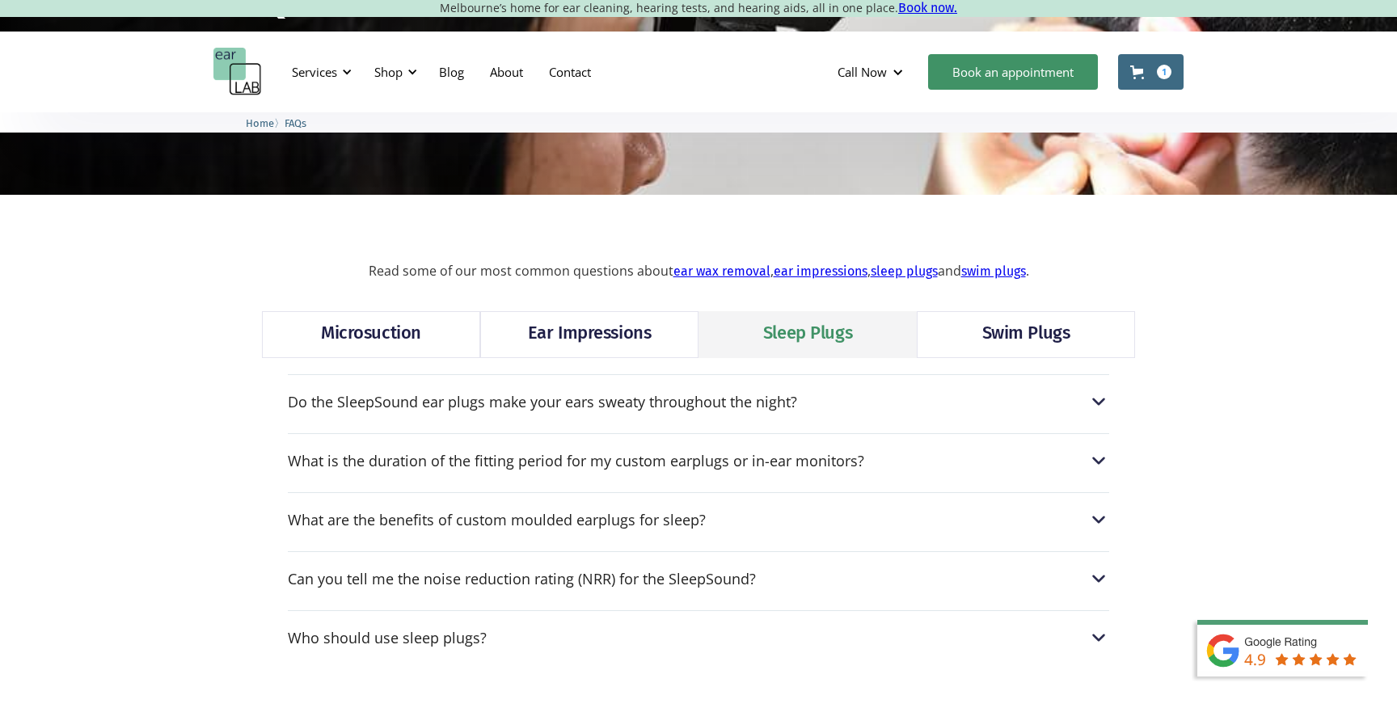
click at [384, 350] on link "Microsuction" at bounding box center [371, 334] width 218 height 47
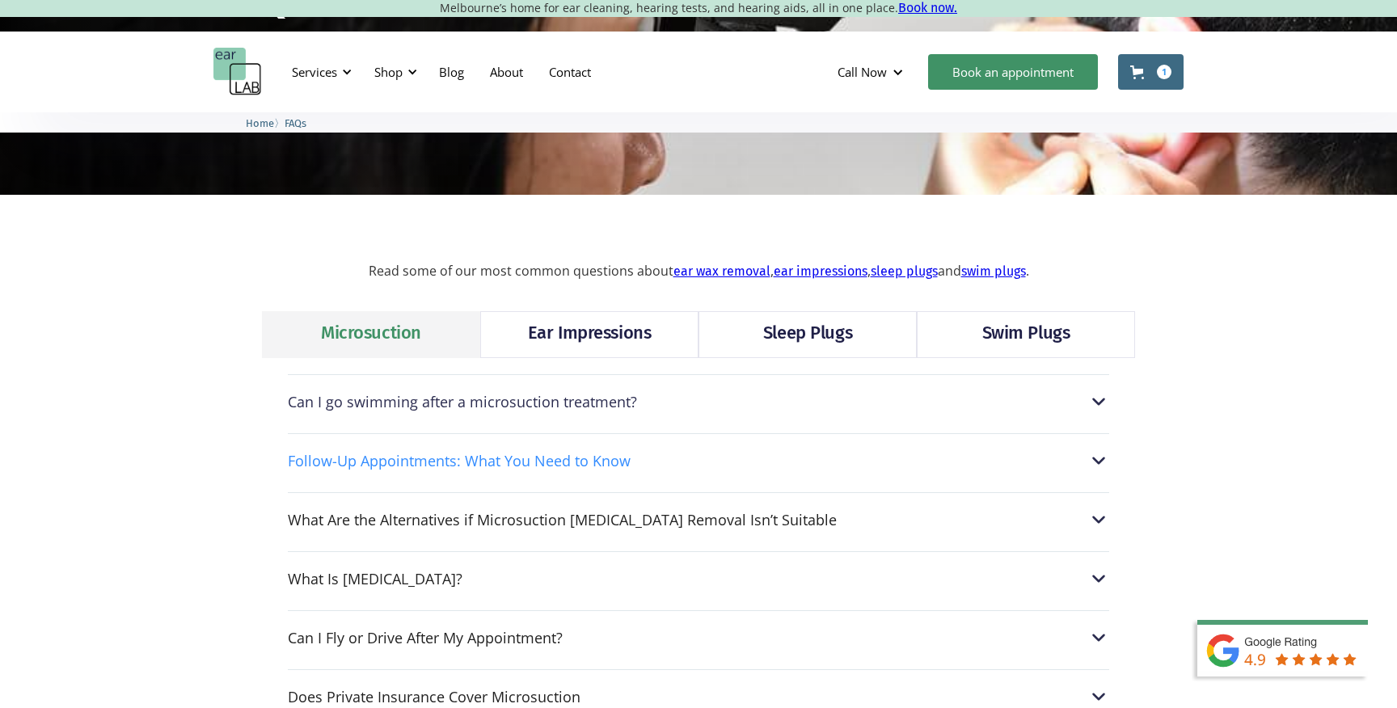
click at [474, 467] on div "Follow-Up Appointments: What You Need to Know" at bounding box center [459, 461] width 343 height 16
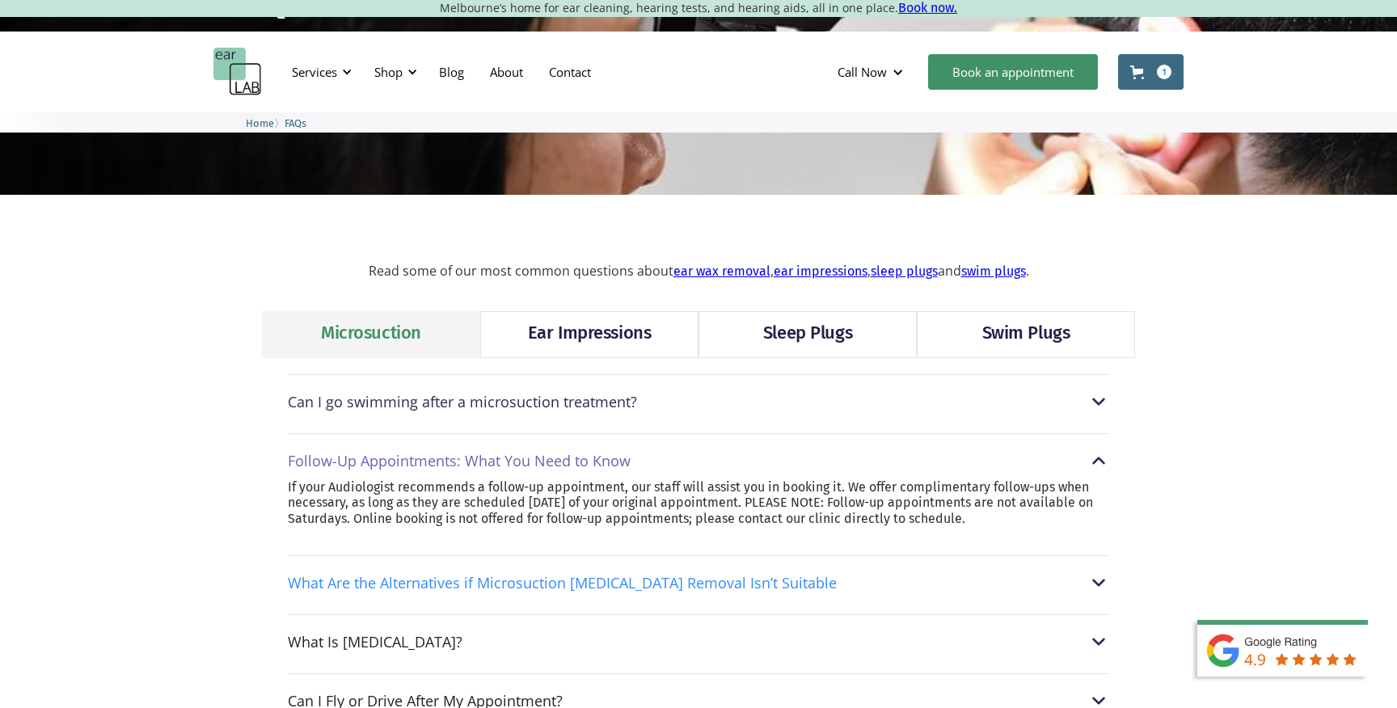
click at [462, 589] on div "What Are the Alternatives if Microsuction Earwax Removal Isn’t Suitable" at bounding box center [562, 583] width 549 height 16
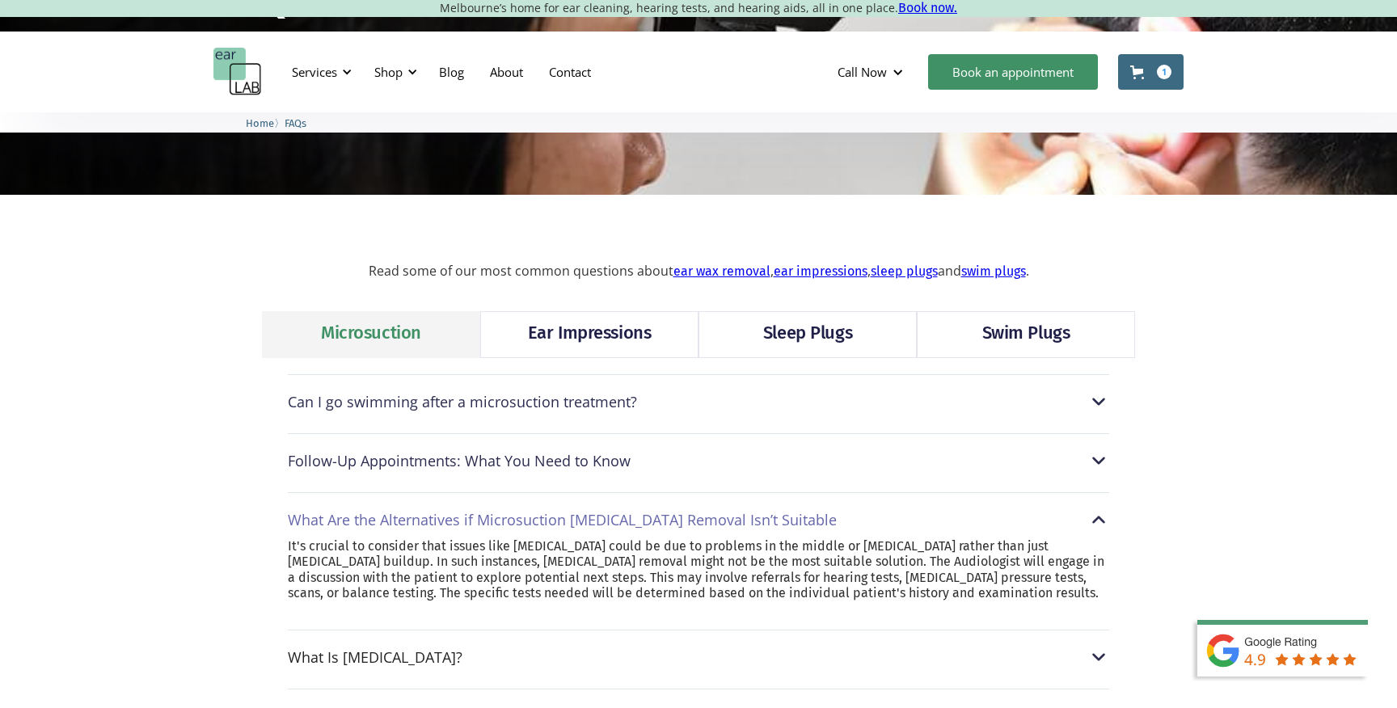
click at [241, 75] on img "home" at bounding box center [237, 72] width 48 height 48
